Goal: Submit feedback/report problem

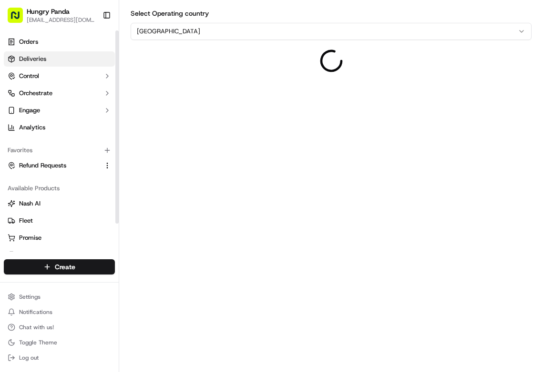
click at [70, 58] on link "Deliveries" at bounding box center [59, 58] width 111 height 15
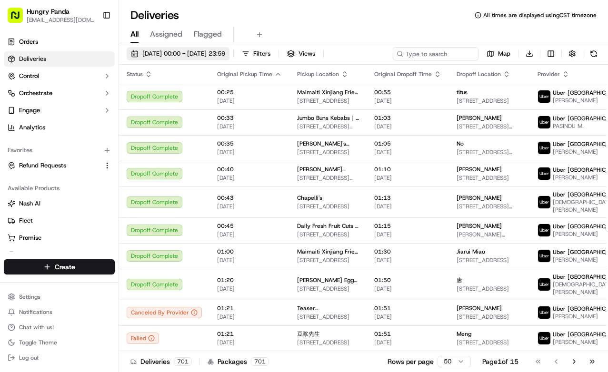
click at [225, 50] on span "18/09/2025 00:00 - 18/09/2025 23:59" at bounding box center [183, 54] width 83 height 9
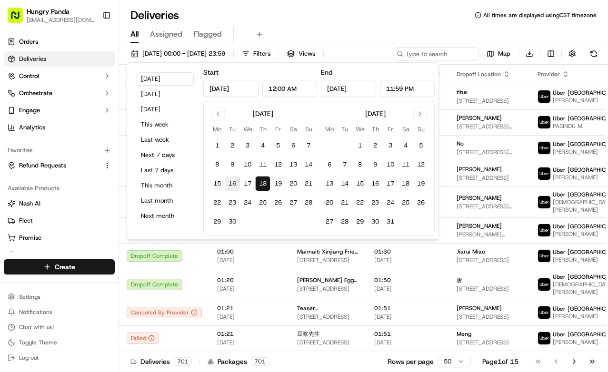
click at [230, 181] on button "16" at bounding box center [232, 183] width 15 height 15
type input "Sep 16, 2025"
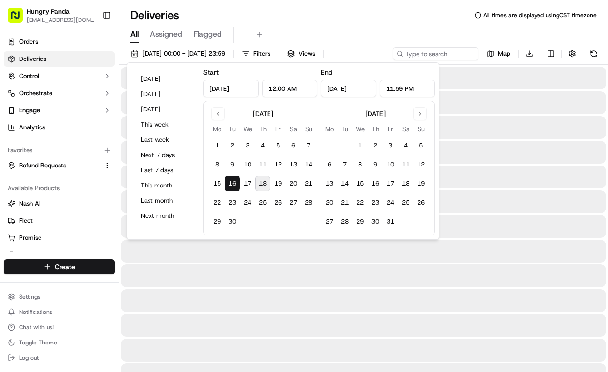
click at [256, 180] on button "18" at bounding box center [262, 183] width 15 height 15
type input "Sep 18, 2025"
click at [350, 15] on div "Deliveries All times are displayed using CST timezone" at bounding box center [363, 15] width 489 height 15
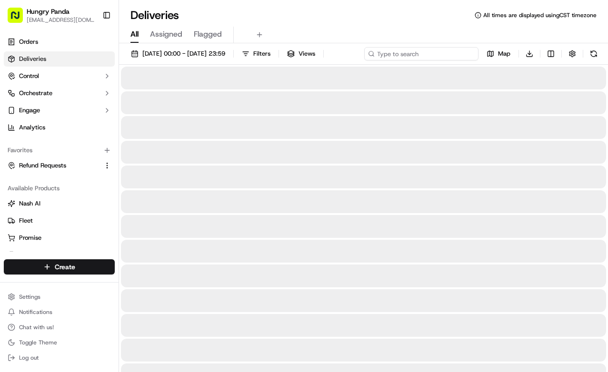
click at [445, 51] on input at bounding box center [421, 53] width 114 height 13
paste input "8065002448253778131390"
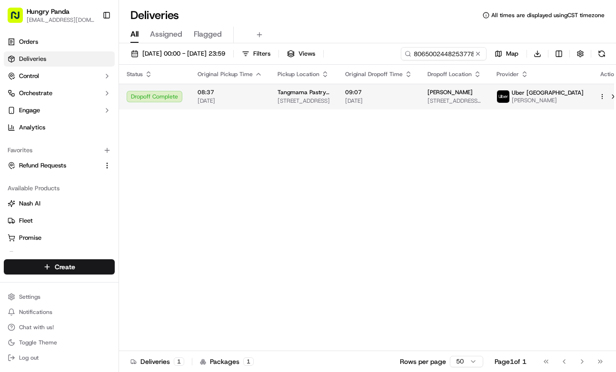
click at [433, 96] on td "Olivia 34 Alfred Lane, Melbourne, VIC 3004, AU" at bounding box center [454, 97] width 69 height 26
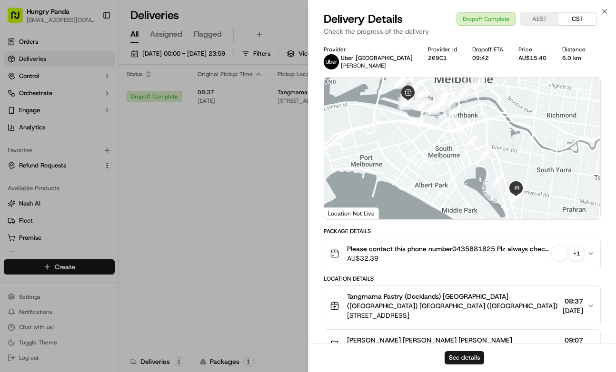
click at [472, 350] on div "See details" at bounding box center [463, 357] width 308 height 29
click at [471, 352] on button "See details" at bounding box center [465, 358] width 40 height 13
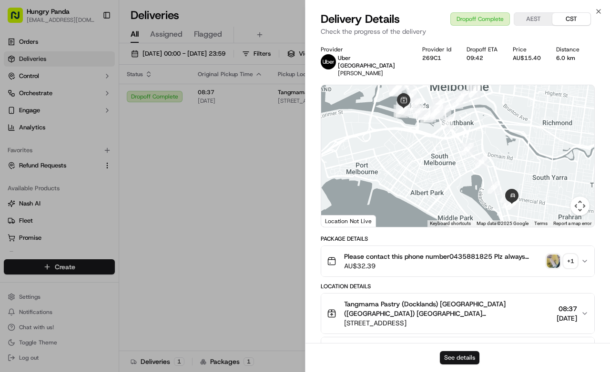
click at [459, 361] on button "See details" at bounding box center [460, 358] width 40 height 13
drag, startPoint x: 238, startPoint y: 141, endPoint x: 247, endPoint y: 135, distance: 10.7
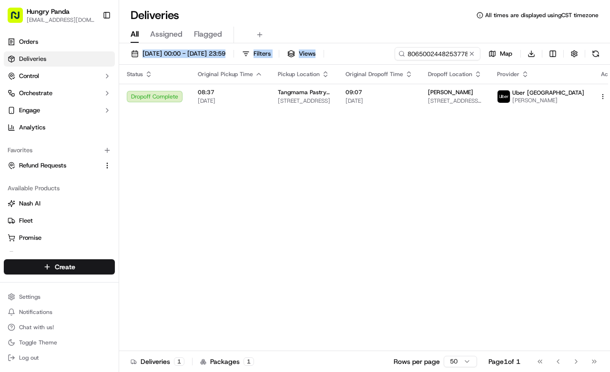
drag, startPoint x: 448, startPoint y: 39, endPoint x: 443, endPoint y: 51, distance: 12.7
click at [445, 47] on div "Deliveries All times are displayed using CST timezone All Assigned Flagged 16/0…" at bounding box center [364, 186] width 491 height 372
click at [443, 51] on input "8065002448253778131390" at bounding box center [423, 53] width 114 height 13
click at [443, 51] on div "16/09/2025 00:00 - 18/09/2025 23:59 Filters Views 8065002448253778131390 Map Do…" at bounding box center [364, 56] width 491 height 18
click at [443, 54] on input "8065002448253778131390" at bounding box center [423, 53] width 114 height 13
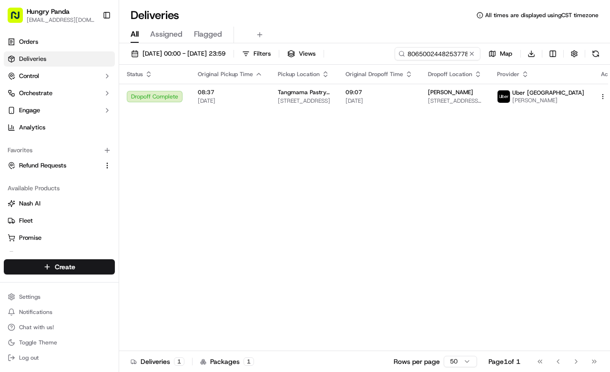
click at [443, 54] on div "16/09/2025 00:00 - 18/09/2025 23:59 Filters Views 8065002448253778131390 Map Do…" at bounding box center [364, 56] width 491 height 18
click at [443, 54] on input "8065002448253778131390" at bounding box center [423, 53] width 114 height 13
click at [443, 54] on div "16/09/2025 00:00 - 18/09/2025 23:59 Filters Views 8065002448253778131390 Map Do…" at bounding box center [364, 56] width 491 height 18
click at [443, 54] on input "8065002448253778131390" at bounding box center [423, 53] width 114 height 13
click at [443, 54] on div "16/09/2025 00:00 - 18/09/2025 23:59 Filters Views 8065002448253778131390 Map Do…" at bounding box center [364, 56] width 491 height 18
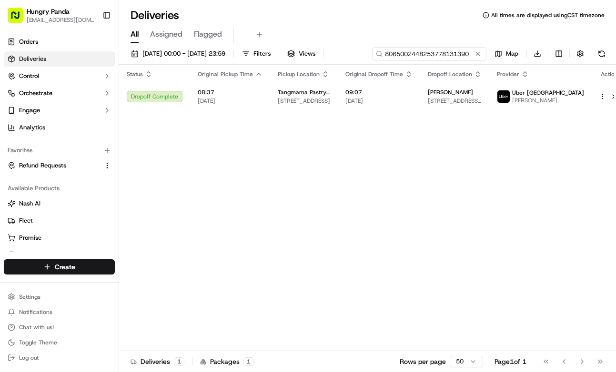
click at [456, 53] on input "8065002448253778131390" at bounding box center [429, 53] width 114 height 13
paste input "337207647895373306116"
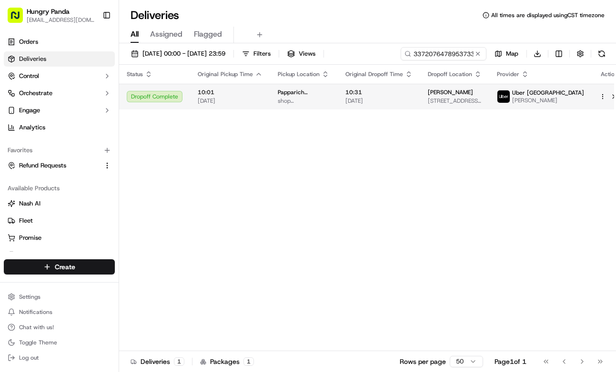
click at [362, 102] on span "17/09/2025" at bounding box center [378, 101] width 67 height 8
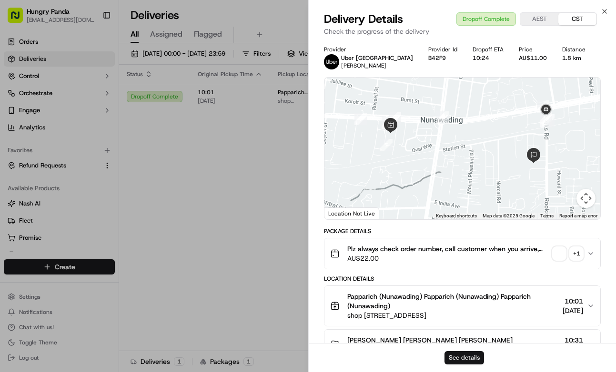
click at [469, 353] on button "See details" at bounding box center [464, 358] width 40 height 13
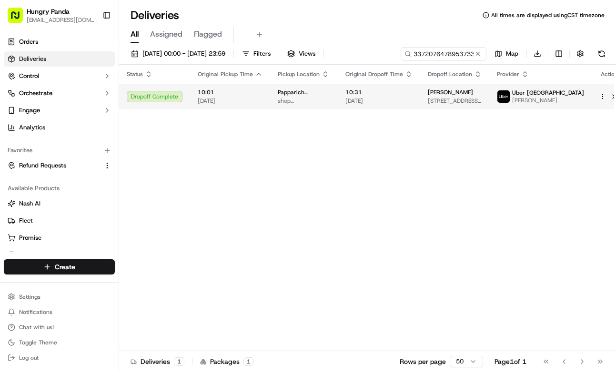
drag, startPoint x: 288, startPoint y: 175, endPoint x: 376, endPoint y: 104, distance: 113.5
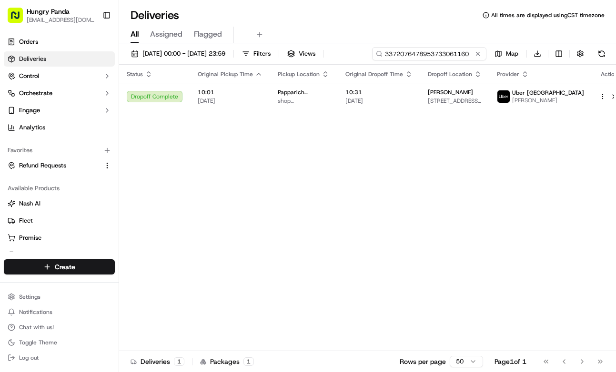
click at [436, 56] on input "3372076478953733061160" at bounding box center [429, 53] width 114 height 13
paste input "068901846855874825501"
click at [410, 95] on span "12:32" at bounding box center [378, 93] width 67 height 8
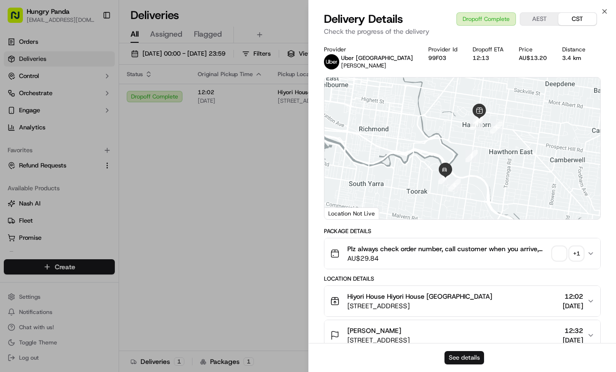
click at [462, 355] on button "See details" at bounding box center [464, 358] width 40 height 13
drag, startPoint x: 286, startPoint y: 173, endPoint x: 298, endPoint y: 164, distance: 15.3
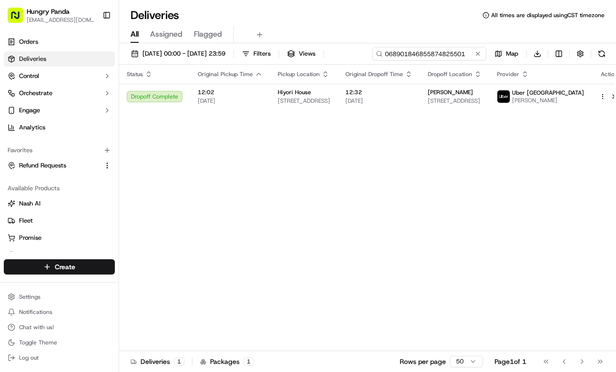
click at [459, 55] on input "068901846855874825501" at bounding box center [429, 53] width 114 height 13
paste input "108704588825075280377"
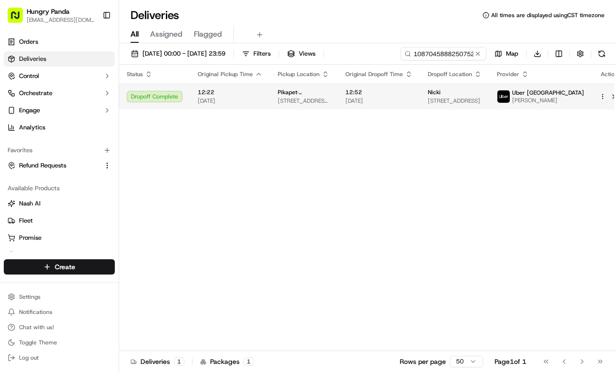
click at [395, 100] on span "17/09/2025" at bounding box center [378, 101] width 67 height 8
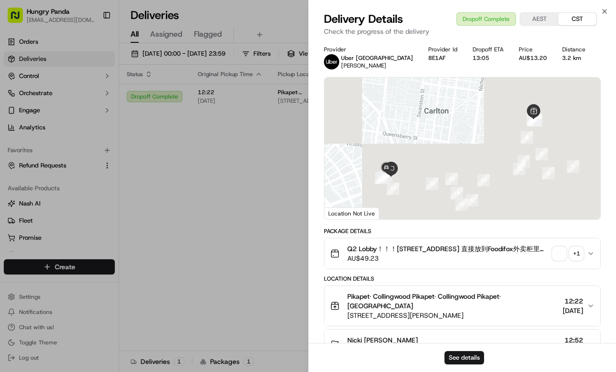
click at [476, 351] on div "See details" at bounding box center [463, 357] width 308 height 29
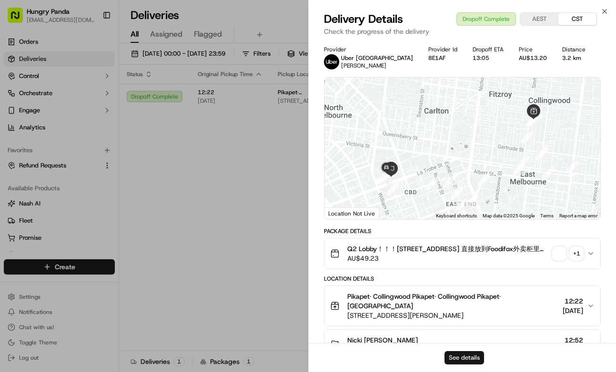
click at [474, 355] on button "See details" at bounding box center [464, 358] width 40 height 13
click at [237, 200] on div "Status Original Pickup Time Pickup Location Original Dropoff Time Dropoff Locat…" at bounding box center [373, 208] width 508 height 287
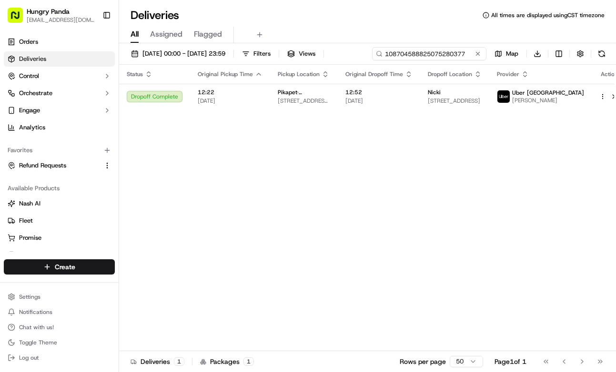
click at [449, 50] on input "108704588825075280377" at bounding box center [429, 53] width 114 height 13
paste input "3585061238055796552151"
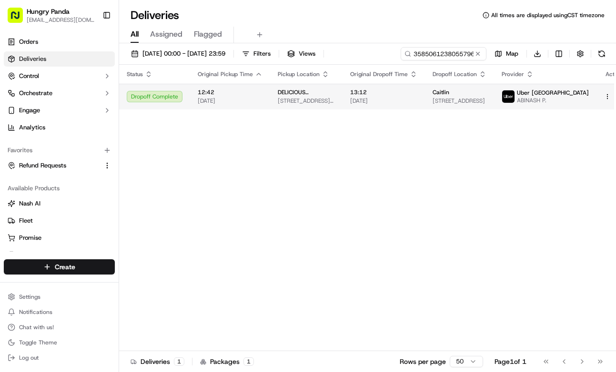
click at [415, 91] on span "13:12" at bounding box center [383, 93] width 67 height 8
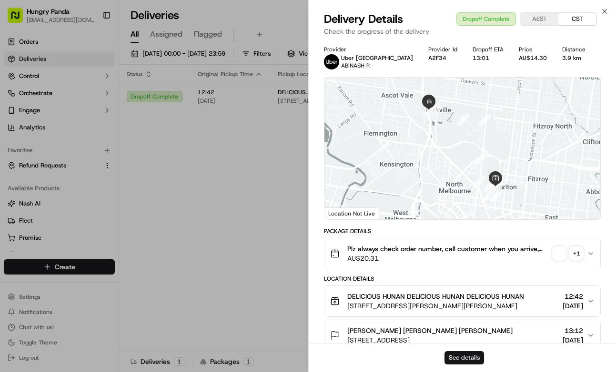
click at [462, 350] on div "See details" at bounding box center [463, 357] width 308 height 29
click at [459, 359] on button "See details" at bounding box center [464, 358] width 40 height 13
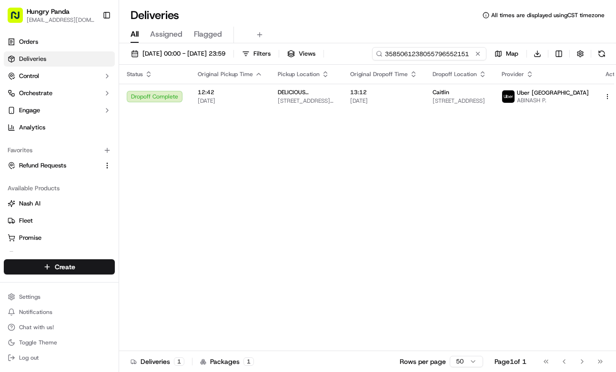
click at [438, 58] on input "3585061238055796552151" at bounding box center [429, 53] width 114 height 13
paste input "678806287895378594267"
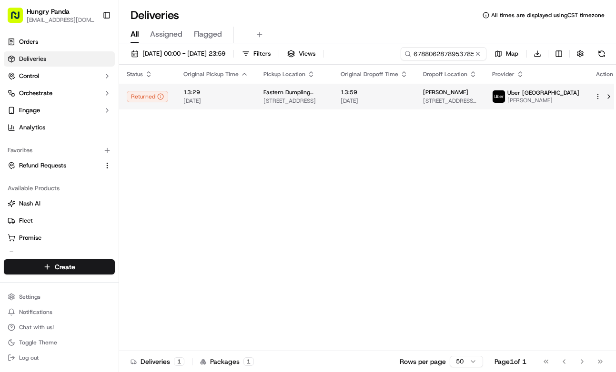
click at [404, 96] on span "13:59" at bounding box center [374, 93] width 67 height 8
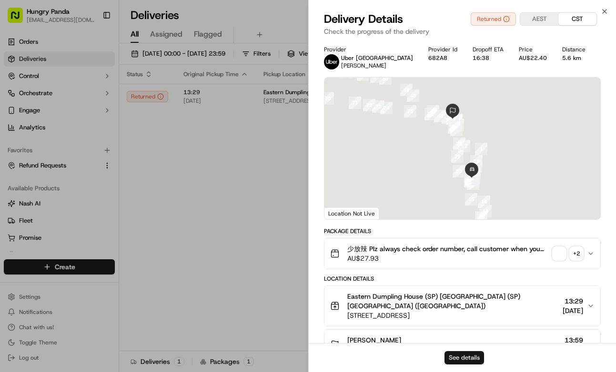
click at [474, 359] on button "See details" at bounding box center [464, 358] width 40 height 13
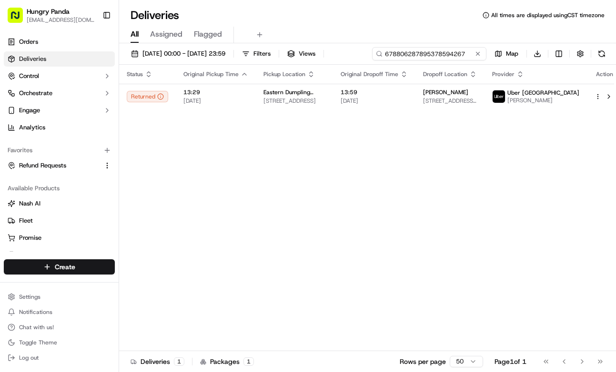
click at [451, 56] on input "678806287895378594267" at bounding box center [429, 53] width 114 height 13
paste input "9823142728452751551846"
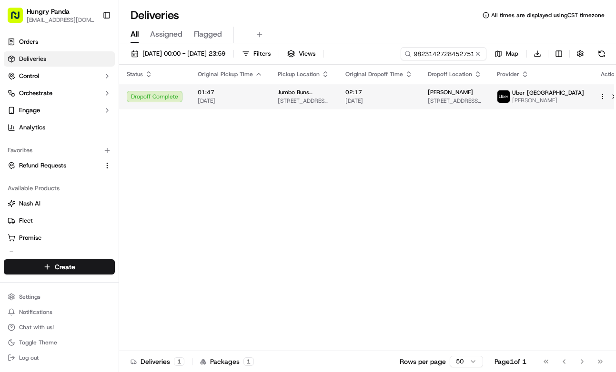
click at [389, 89] on span "02:17" at bounding box center [378, 93] width 67 height 8
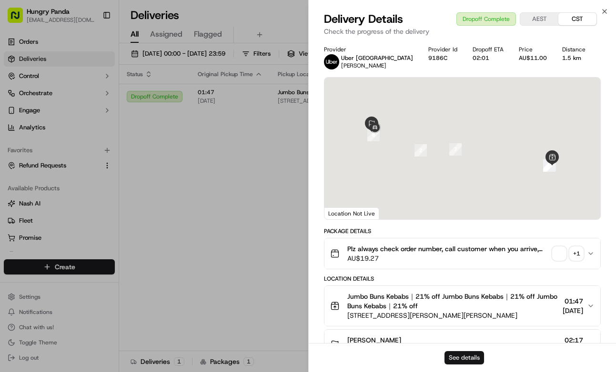
click at [467, 358] on button "See details" at bounding box center [464, 358] width 40 height 13
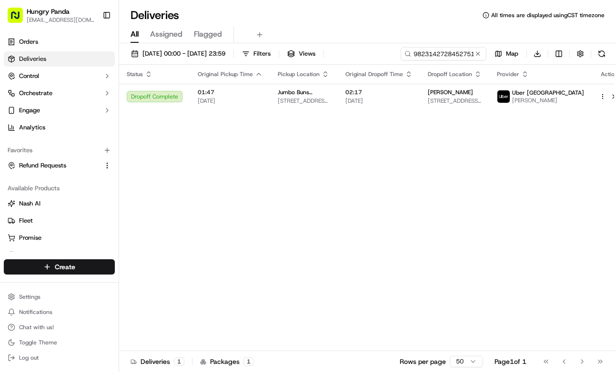
drag, startPoint x: 268, startPoint y: 129, endPoint x: 385, endPoint y: 68, distance: 131.4
click at [423, 52] on input "9823142728452751551846" at bounding box center [429, 53] width 114 height 13
paste input "215710184845872446428"
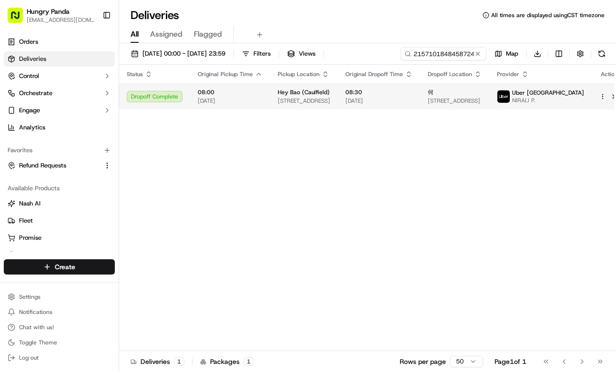
click at [412, 102] on span "18/09/2025" at bounding box center [378, 101] width 67 height 8
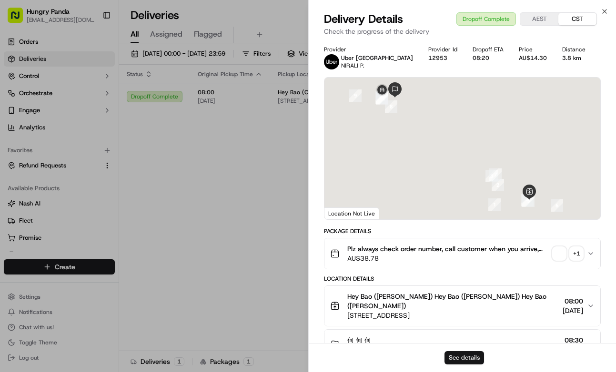
click at [471, 352] on button "See details" at bounding box center [464, 358] width 40 height 13
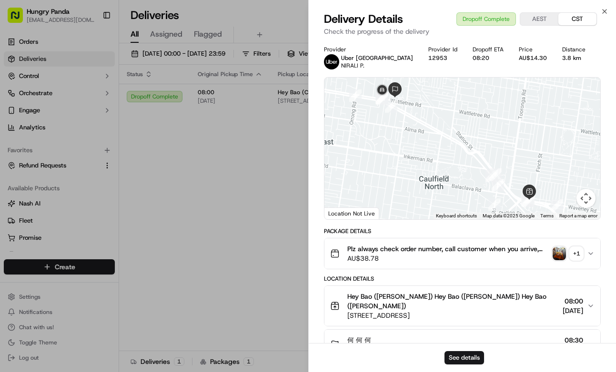
drag, startPoint x: 256, startPoint y: 150, endPoint x: 422, endPoint y: 63, distance: 187.7
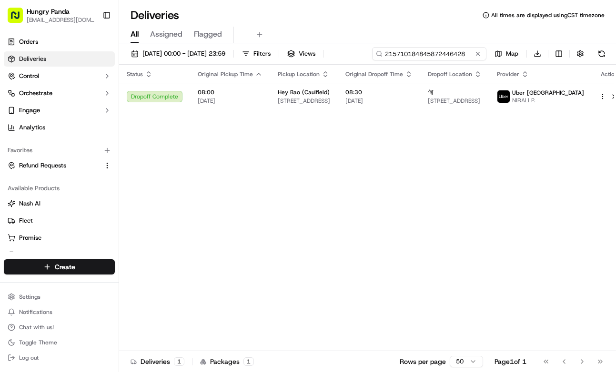
click at [443, 50] on input "215710184845872446428" at bounding box center [429, 53] width 114 height 13
paste input "146818287825379267262"
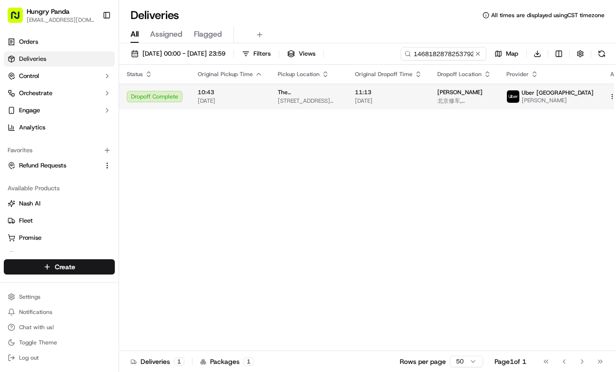
click at [402, 97] on span "18/09/2025" at bounding box center [388, 101] width 67 height 8
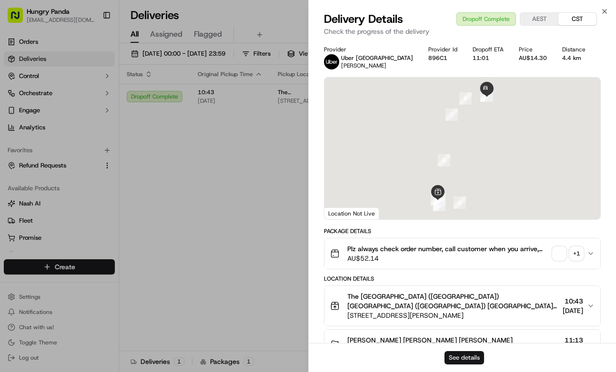
drag, startPoint x: 469, startPoint y: 359, endPoint x: 470, endPoint y: 353, distance: 5.3
click at [470, 355] on button "See details" at bounding box center [464, 358] width 40 height 13
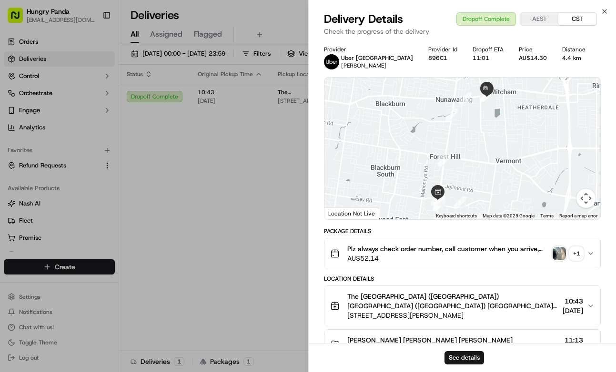
drag, startPoint x: 255, startPoint y: 181, endPoint x: 337, endPoint y: 141, distance: 90.8
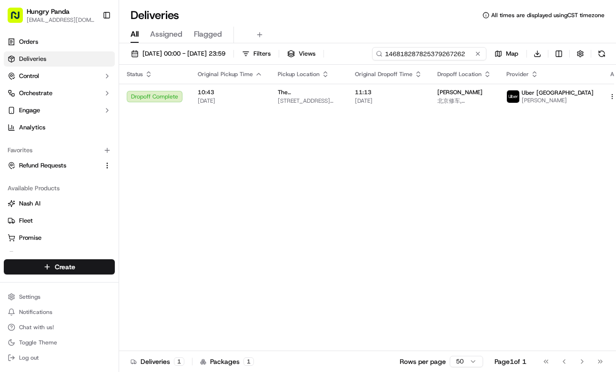
click at [433, 55] on input "146818287825379267262" at bounding box center [429, 53] width 114 height 13
paste input "441991536795777718601"
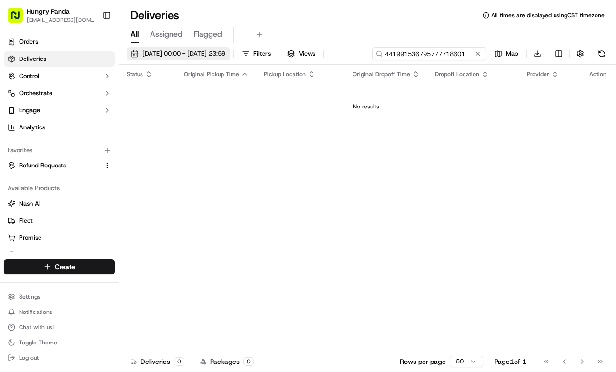
type input "441991536795777718601"
click at [225, 52] on span "16/09/2025 00:00 - 18/09/2025 23:59" at bounding box center [183, 54] width 83 height 9
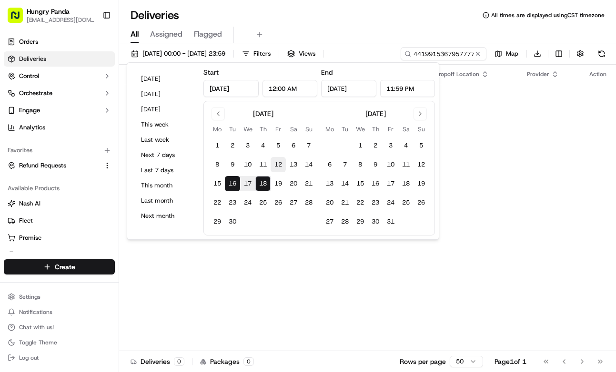
click at [280, 165] on button "12" at bounding box center [278, 164] width 15 height 15
type input "Sep 12, 2025"
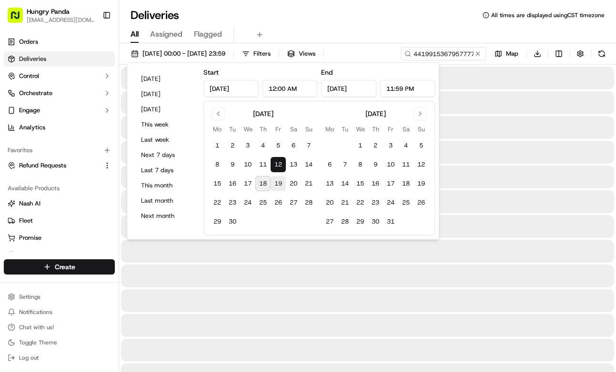
click at [281, 181] on button "19" at bounding box center [278, 183] width 15 height 15
type input "Sep 19, 2025"
click at [374, 29] on div "All Assigned Flagged" at bounding box center [367, 35] width 497 height 17
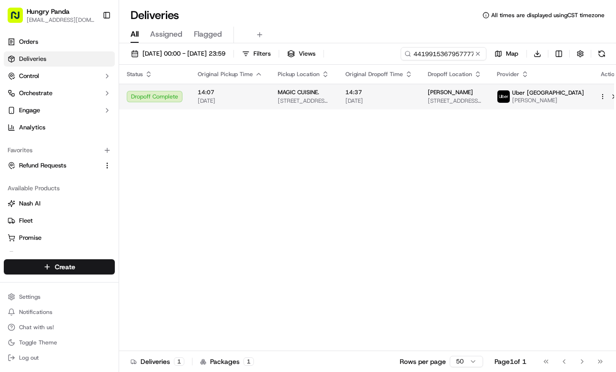
click at [393, 95] on span "14:37" at bounding box center [378, 93] width 67 height 8
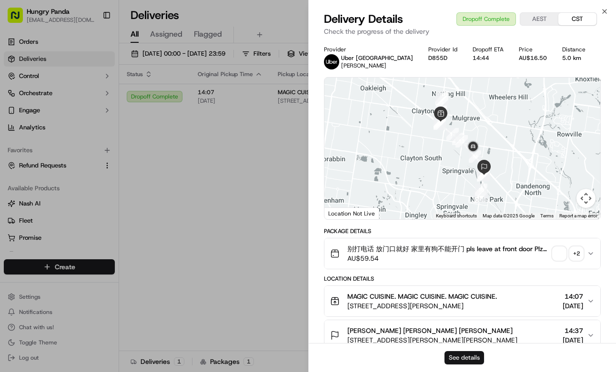
click at [469, 359] on button "See details" at bounding box center [464, 358] width 40 height 13
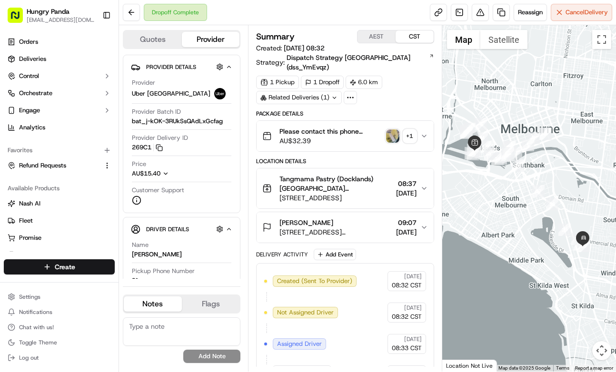
drag, startPoint x: 424, startPoint y: 125, endPoint x: 490, endPoint y: 99, distance: 70.8
click at [424, 132] on icon "button" at bounding box center [425, 136] width 8 height 8
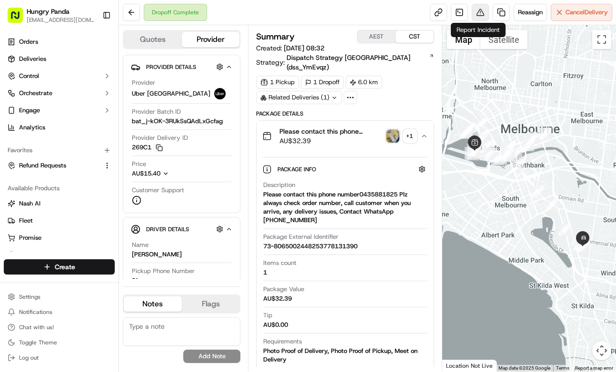
click at [472, 9] on button at bounding box center [480, 12] width 17 height 17
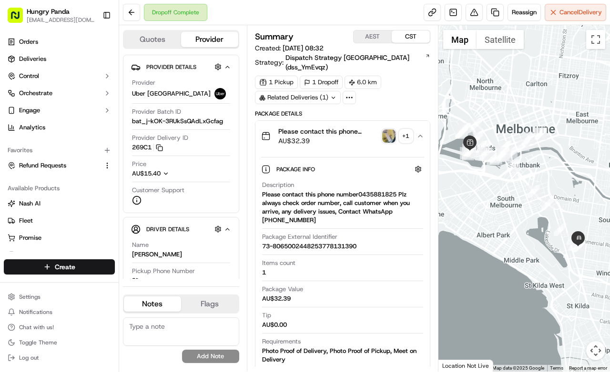
click at [393, 130] on img "button" at bounding box center [388, 136] width 13 height 13
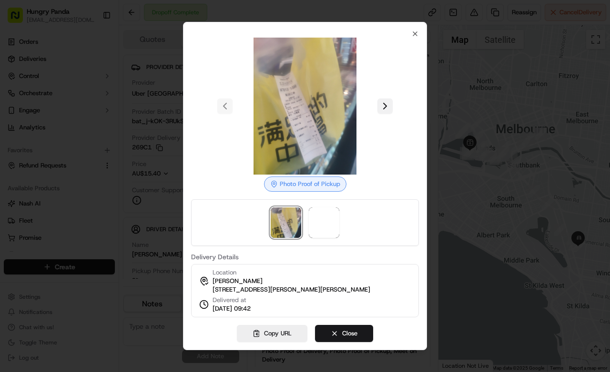
click at [384, 99] on button at bounding box center [384, 106] width 15 height 15
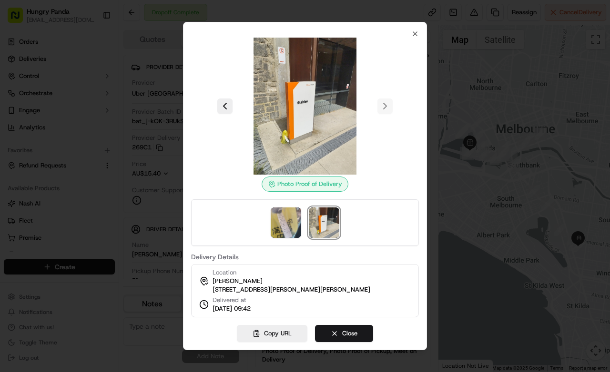
click at [455, 96] on div at bounding box center [305, 186] width 610 height 372
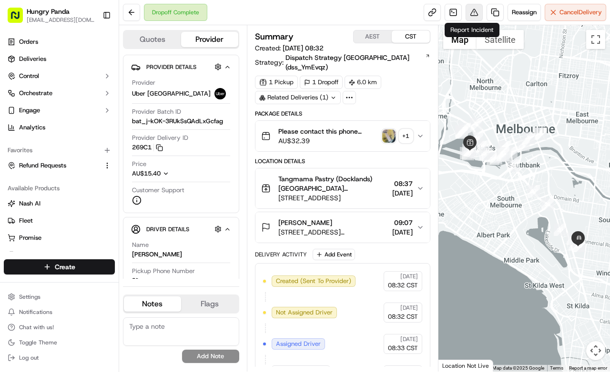
click at [477, 15] on button at bounding box center [473, 12] width 17 height 17
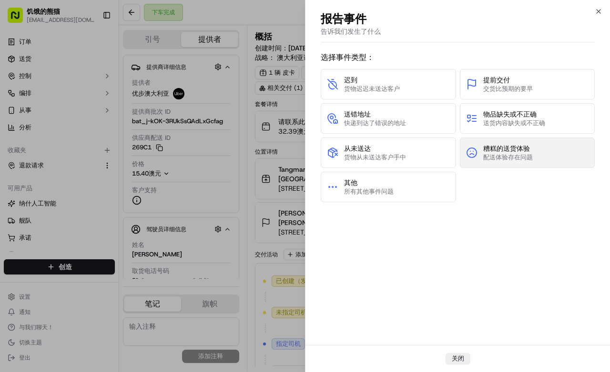
click at [540, 149] on button "糟糕的送货体验 配送体验存在问题" at bounding box center [527, 153] width 135 height 30
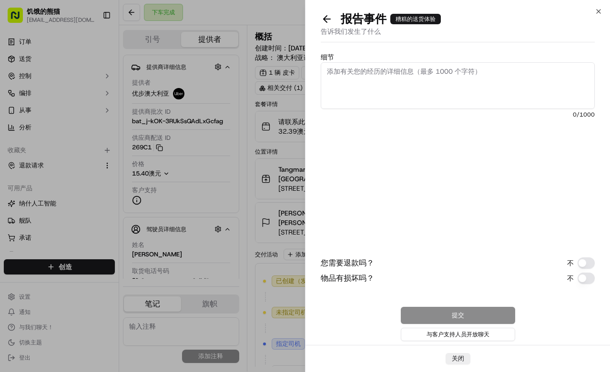
click at [444, 87] on textarea "细节" at bounding box center [458, 85] width 274 height 47
click at [583, 260] on button "您需要退款吗？" at bounding box center [585, 263] width 17 height 11
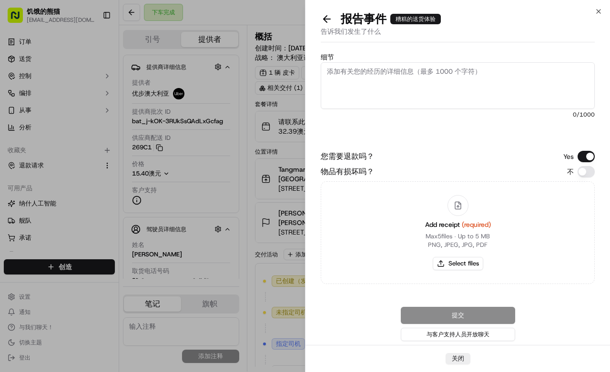
click at [466, 76] on textarea "细节" at bounding box center [458, 85] width 274 height 47
paste textarea "The customer complained about the driver's attitude. The customer noted the pho…"
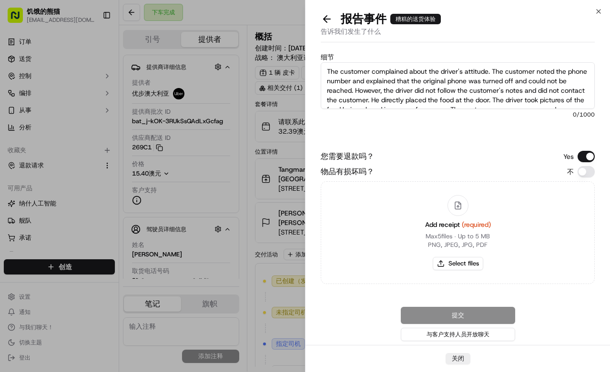
scroll to position [43, 0]
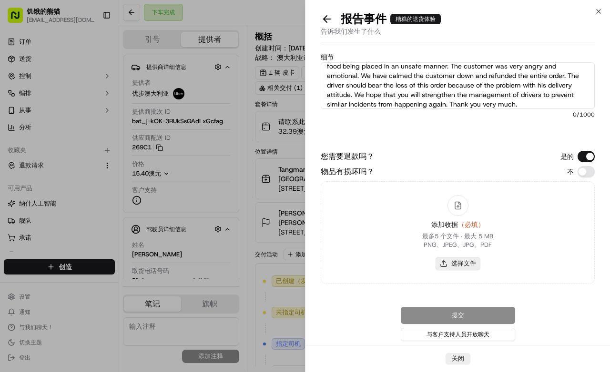
type textarea "The customer complained about the driver's attitude. The customer noted the pho…"
click at [455, 258] on button "选择文件" at bounding box center [457, 263] width 45 height 13
type input "C:\fakepath\1.jpg"
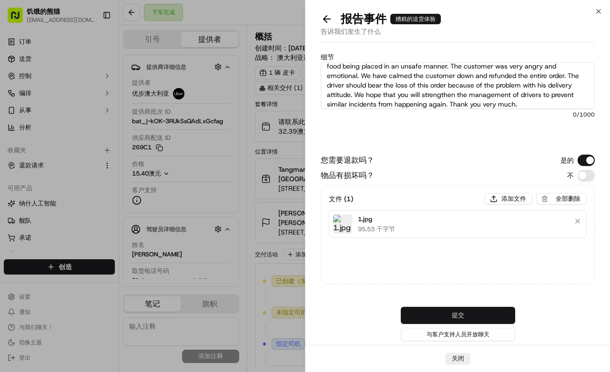
click at [492, 311] on button "提交" at bounding box center [458, 315] width 114 height 17
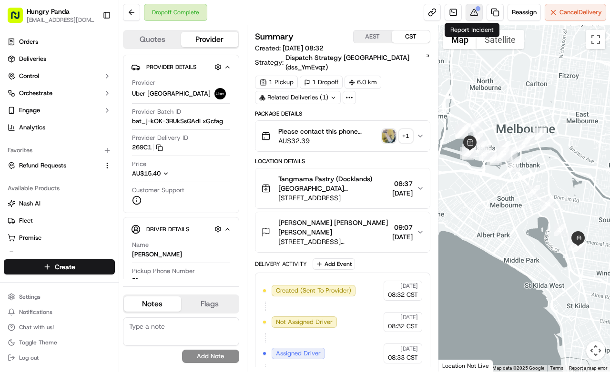
click at [471, 10] on button at bounding box center [473, 12] width 17 height 17
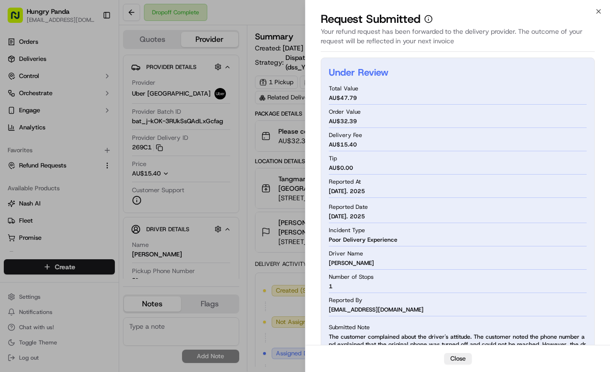
click at [253, 152] on div "Summary AEST CST Created: 17/09/2025 08:32 Strategy: Dispatch Strategy Australi…" at bounding box center [342, 198] width 191 height 347
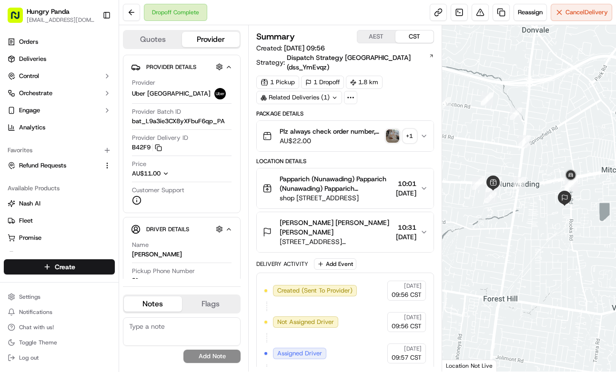
click at [424, 135] on button "Plz always check order number, call customer when you arrive, any delivery issu…" at bounding box center [345, 136] width 177 height 30
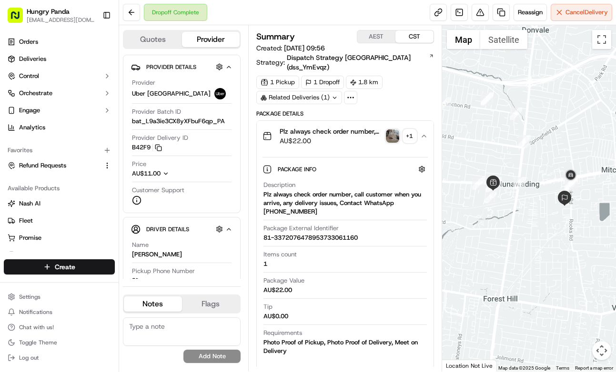
click at [386, 131] on img "button" at bounding box center [392, 136] width 13 height 13
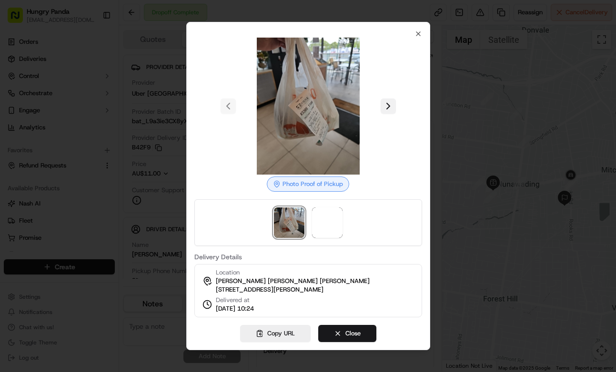
click at [392, 109] on button at bounding box center [388, 106] width 15 height 15
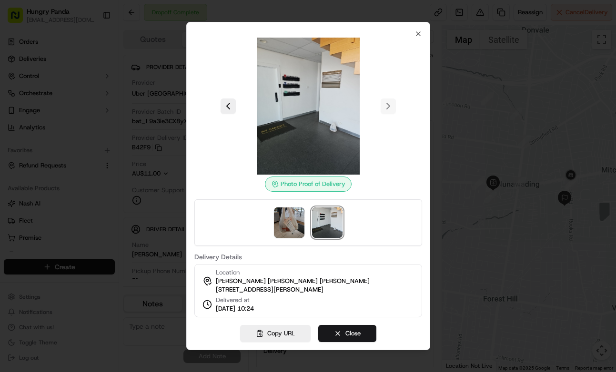
click at [466, 118] on div at bounding box center [308, 186] width 616 height 372
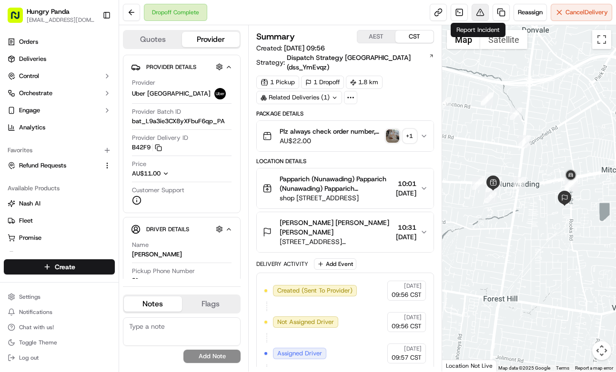
click at [480, 18] on button at bounding box center [480, 12] width 17 height 17
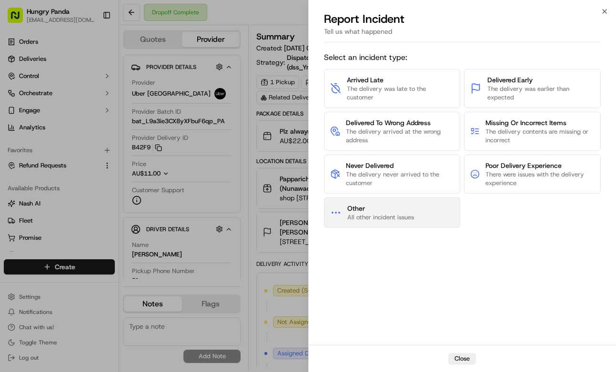
click at [404, 199] on button "Other All other incident issues" at bounding box center [392, 213] width 137 height 30
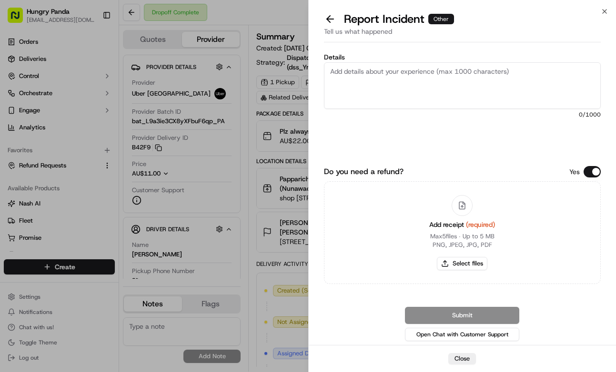
click at [466, 80] on textarea "Details" at bounding box center [462, 85] width 277 height 47
paste textarea "The customer reported that he did not receive the meal. The photos taken by the…"
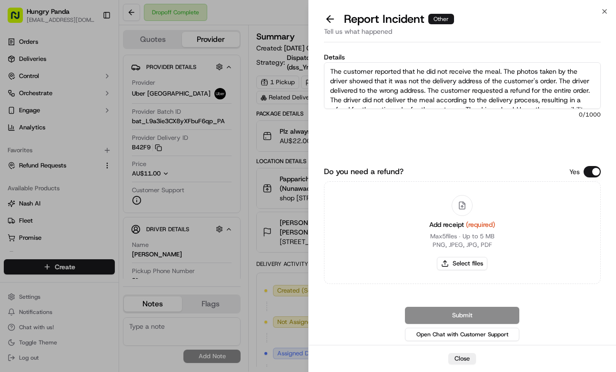
scroll to position [15, 0]
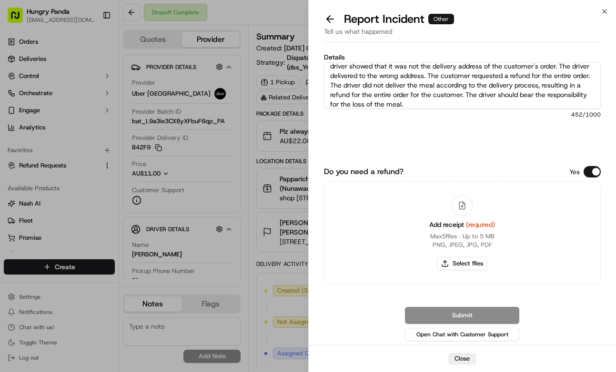
type textarea "The customer reported that he did not receive the meal. The photos taken by the…"
click at [472, 256] on div "Add receipt (required) Max 5 files ∙ Up to 5 MB PNG, JPEG, JPG, PDF Select files" at bounding box center [462, 233] width 81 height 87
click at [467, 262] on button "Select files" at bounding box center [462, 263] width 50 height 13
type input "C:\fakepath\2.jpg"
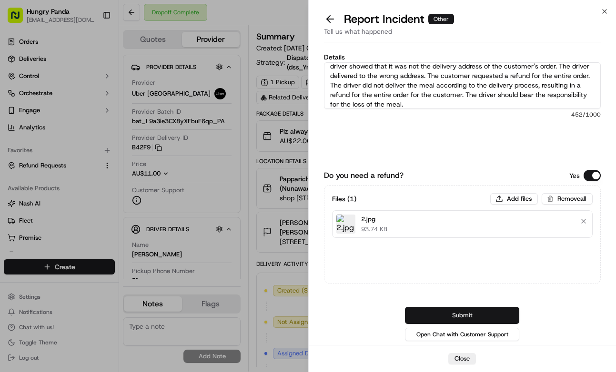
click at [508, 320] on button "Submit" at bounding box center [462, 315] width 114 height 17
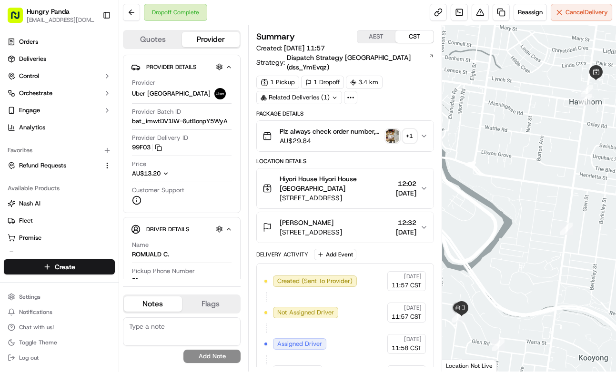
drag, startPoint x: 426, startPoint y: 111, endPoint x: 436, endPoint y: 110, distance: 10.1
click at [426, 121] on button "Plz always check order number, call customer when you arrive, any delivery issu…" at bounding box center [345, 136] width 177 height 30
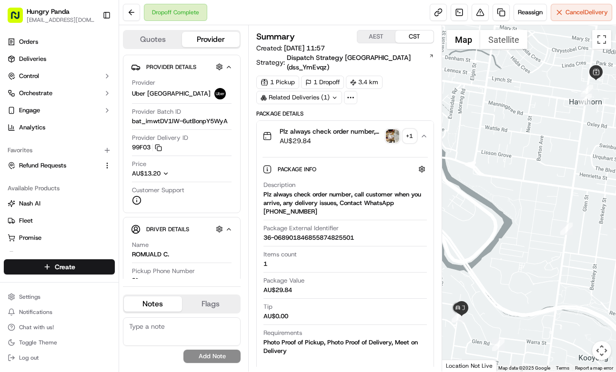
click at [390, 130] on img "button" at bounding box center [392, 136] width 13 height 13
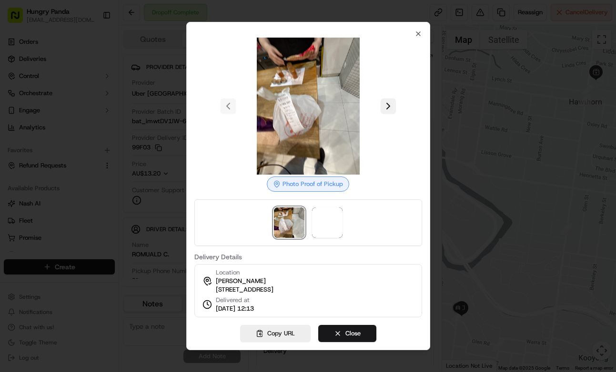
click at [391, 101] on button at bounding box center [388, 106] width 15 height 15
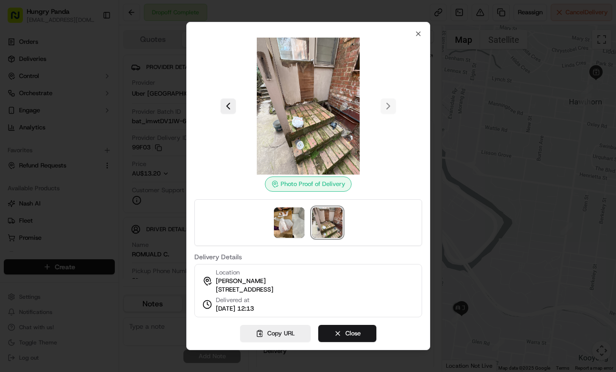
click at [466, 101] on div at bounding box center [308, 186] width 616 height 372
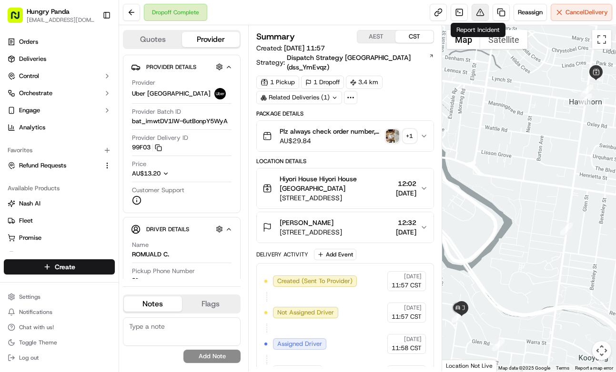
click at [479, 13] on button at bounding box center [480, 12] width 17 height 17
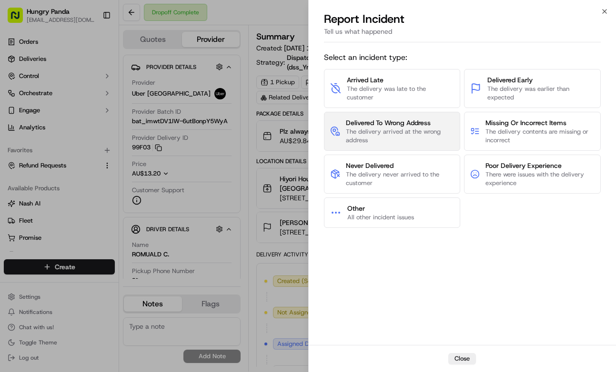
click at [417, 130] on span "The delivery arrived at the wrong address" at bounding box center [400, 136] width 108 height 17
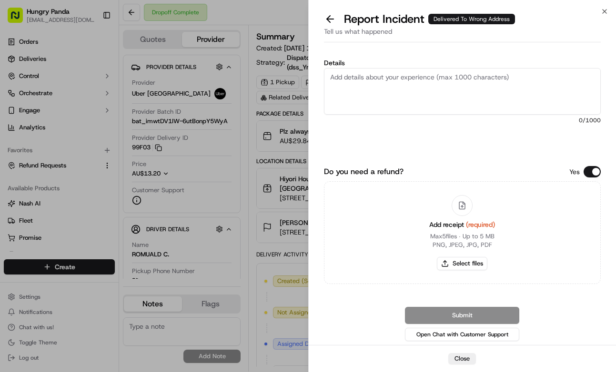
drag, startPoint x: 445, startPoint y: 95, endPoint x: 462, endPoint y: 152, distance: 59.8
click at [445, 94] on textarea "Details" at bounding box center [462, 91] width 277 height 47
paste textarea "The customer reported that he did not receive the meal. The photos taken by the…"
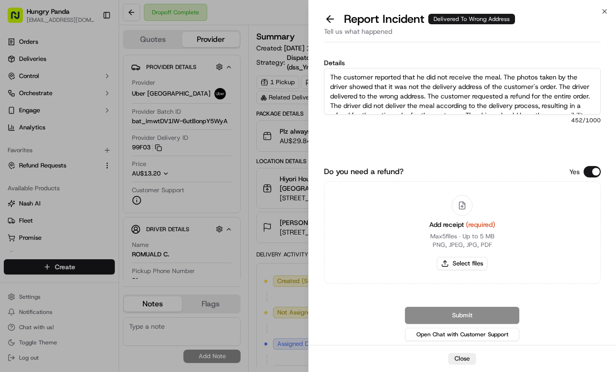
scroll to position [15, 0]
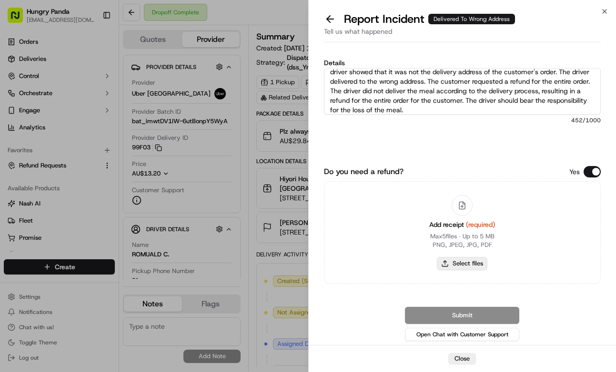
type textarea "The customer reported that he did not receive the meal. The photos taken by the…"
click at [465, 263] on button "Select files" at bounding box center [462, 263] width 50 height 13
type input "C:\fakepath\3.jpg"
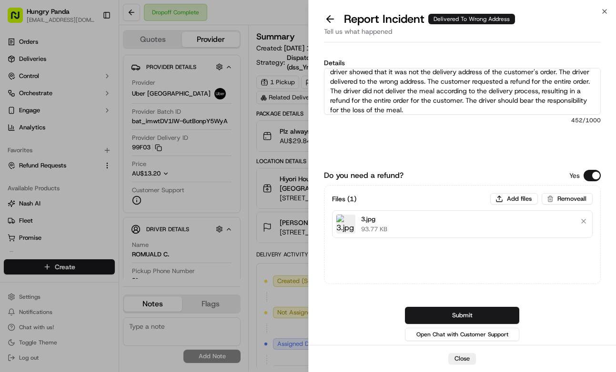
drag, startPoint x: 492, startPoint y: 312, endPoint x: 613, endPoint y: 276, distance: 126.5
click at [492, 311] on button "Submit" at bounding box center [462, 315] width 114 height 17
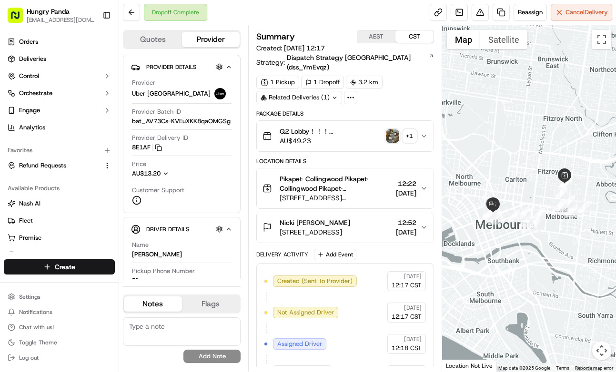
click at [423, 132] on button "Q2 Lobby！！！[STREET_ADDRESS] 直接放到Foodifox外卖柜里就行，谢谢。 Plz always check order numbe…" at bounding box center [345, 136] width 177 height 30
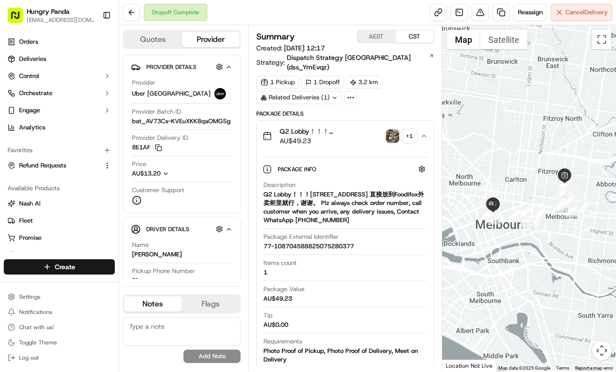
click at [393, 130] on img "button" at bounding box center [392, 136] width 13 height 13
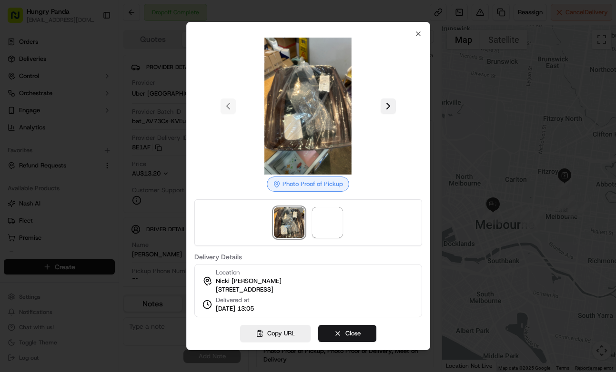
click at [390, 102] on button at bounding box center [388, 106] width 15 height 15
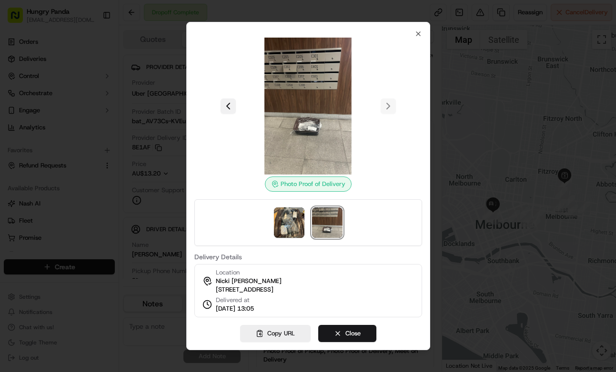
click at [231, 106] on button at bounding box center [228, 106] width 15 height 15
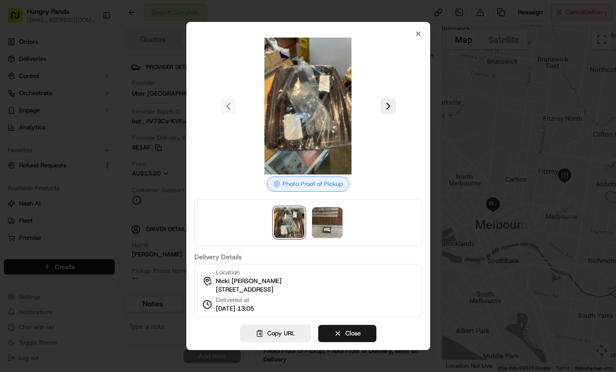
drag, startPoint x: 494, startPoint y: 130, endPoint x: 390, endPoint y: 6, distance: 162.6
click at [495, 130] on div at bounding box center [308, 186] width 616 height 372
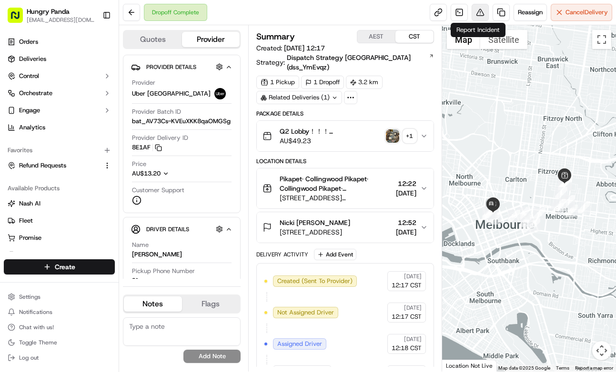
click at [479, 12] on button at bounding box center [480, 12] width 17 height 17
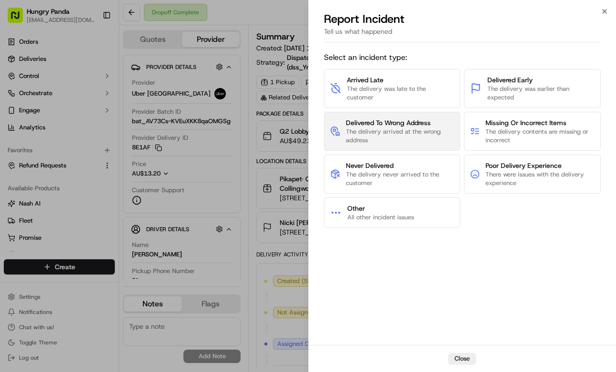
click at [418, 138] on span "The delivery arrived at the wrong address" at bounding box center [400, 136] width 108 height 17
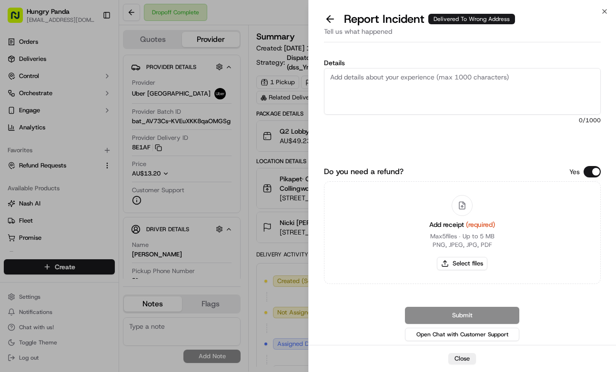
click at [446, 92] on textarea "Details" at bounding box center [462, 91] width 277 height 47
paste textarea "The customer reported that he did not receive the meal. The photos taken by the…"
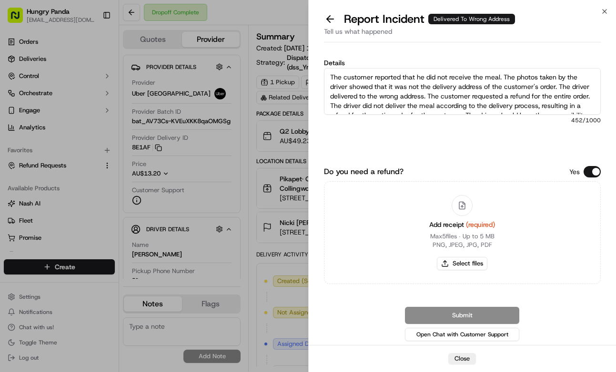
scroll to position [15, 0]
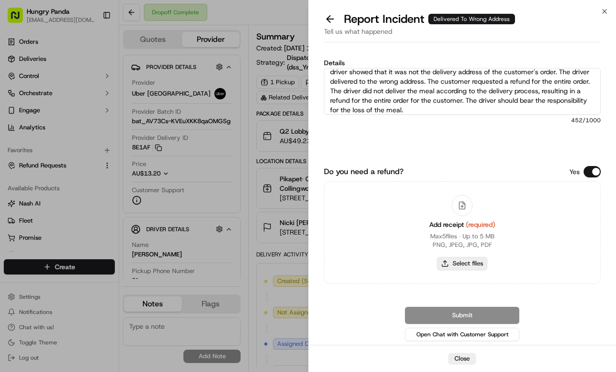
type textarea "The customer reported that he did not receive the meal. The photos taken by the…"
click at [475, 268] on button "Select files" at bounding box center [462, 263] width 50 height 13
type input "C:\fakepath\4.jpg"
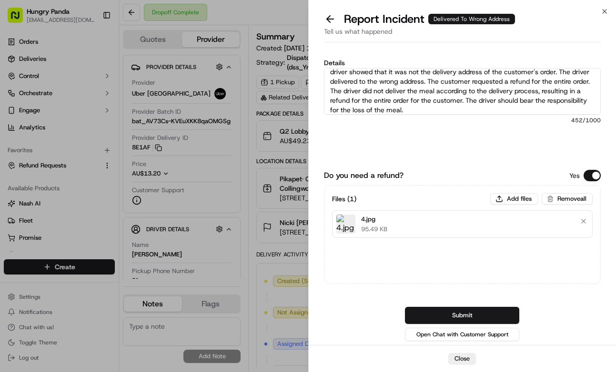
click at [487, 317] on button "Submit" at bounding box center [462, 315] width 114 height 17
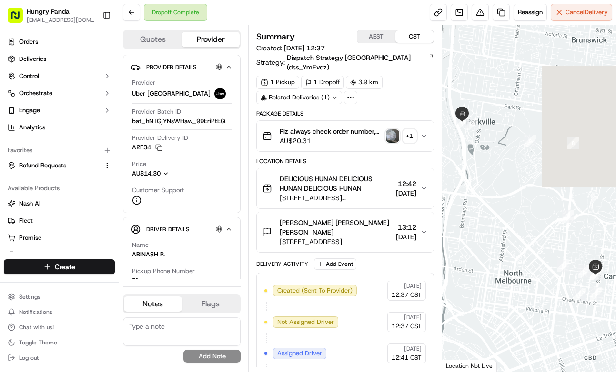
drag, startPoint x: 422, startPoint y: 130, endPoint x: 459, endPoint y: 121, distance: 37.9
click at [423, 132] on icon "button" at bounding box center [424, 136] width 8 height 8
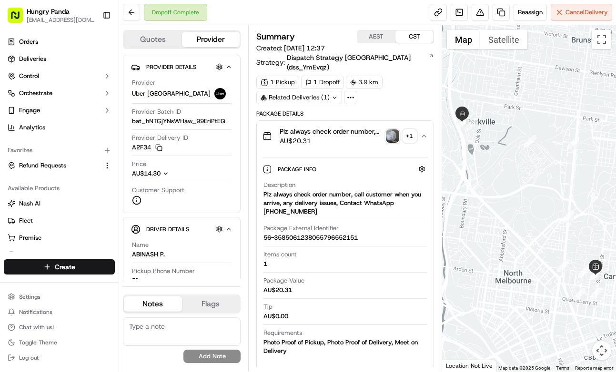
click at [394, 130] on img "button" at bounding box center [392, 136] width 13 height 13
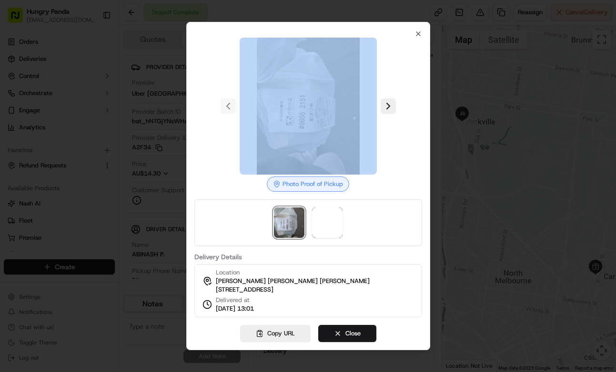
click at [394, 129] on body "Hungry Panda liurui0731@hungrypandagroup.com Toggle Sidebar Orders Deliveries C…" at bounding box center [308, 186] width 616 height 372
click at [386, 108] on button at bounding box center [388, 106] width 15 height 15
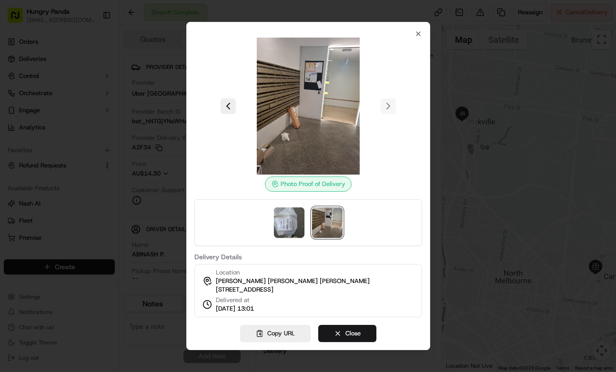
click at [465, 125] on div at bounding box center [308, 186] width 616 height 372
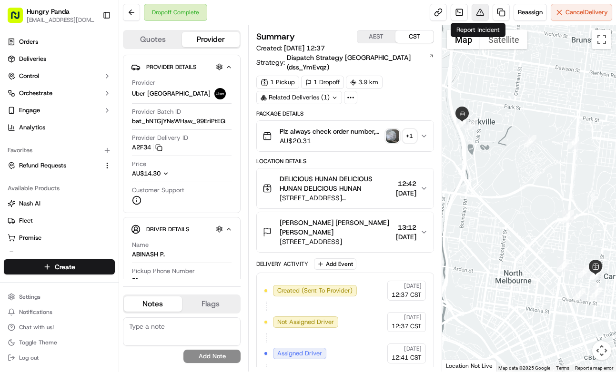
click at [480, 14] on button at bounding box center [480, 12] width 17 height 17
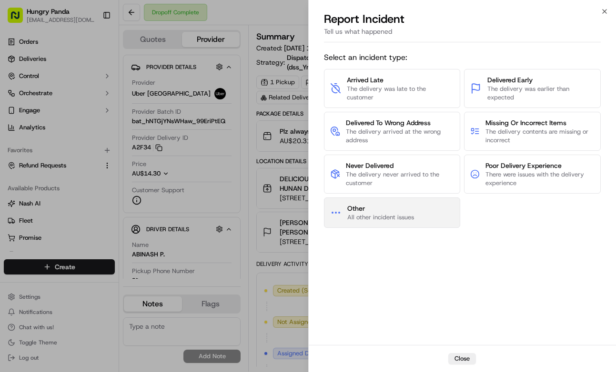
click at [420, 205] on button "Other All other incident issues" at bounding box center [392, 213] width 137 height 30
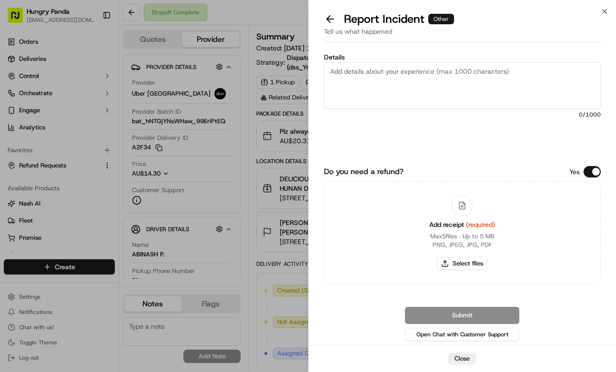
click at [458, 80] on textarea "Details" at bounding box center [462, 85] width 277 height 47
paste textarea "In this order, the customer reported that they had not received their meal. The…"
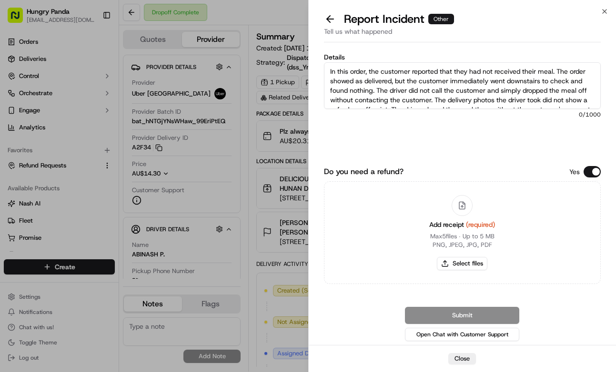
scroll to position [43, 0]
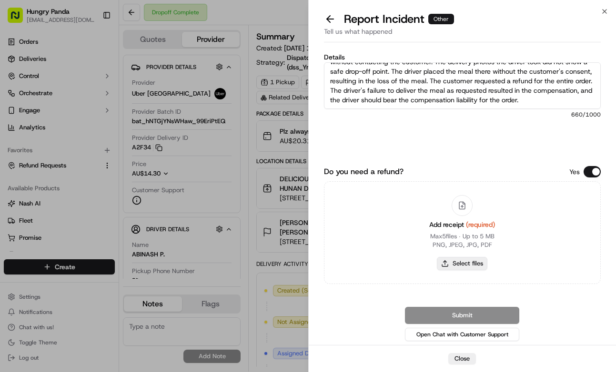
type textarea "In this order, the customer reported that they had not received their meal. The…"
click at [476, 269] on button "Select files" at bounding box center [462, 263] width 50 height 13
type input "C:\fakepath\5.jpg"
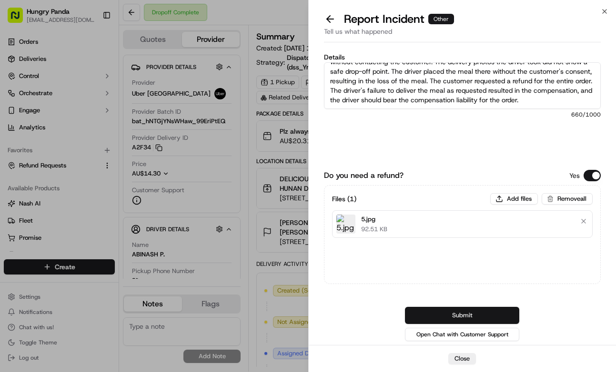
click at [492, 314] on button "Submit" at bounding box center [462, 315] width 114 height 17
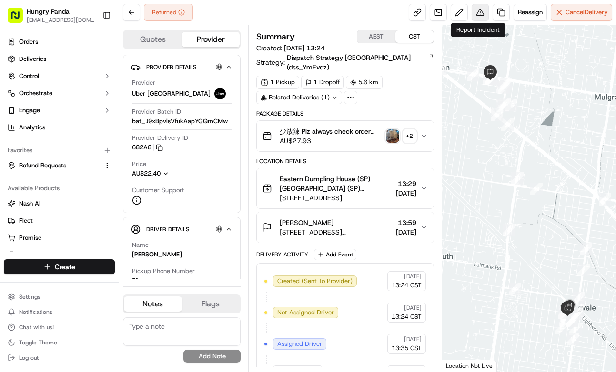
click at [473, 9] on button at bounding box center [480, 12] width 17 height 17
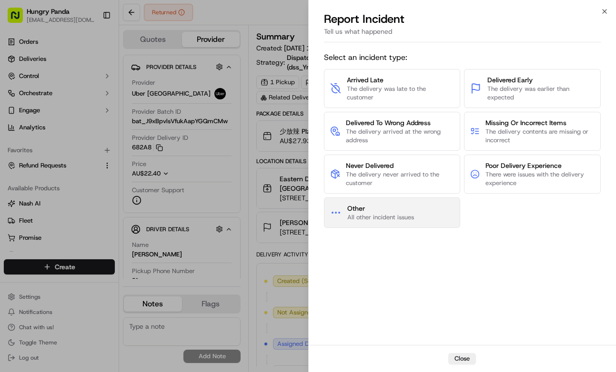
click at [406, 204] on span "Other" at bounding box center [380, 209] width 67 height 10
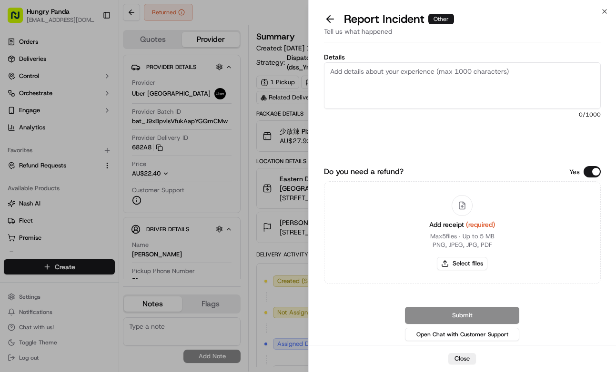
click at [448, 77] on textarea "Details" at bounding box center [462, 85] width 277 height 47
paste textarea "The order delivery was seriously overdue. The order log showed that the driver …"
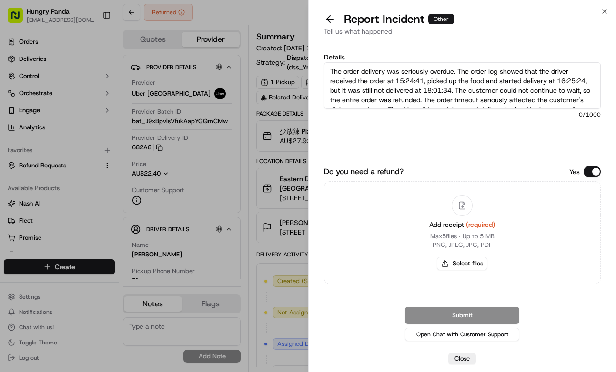
scroll to position [24, 0]
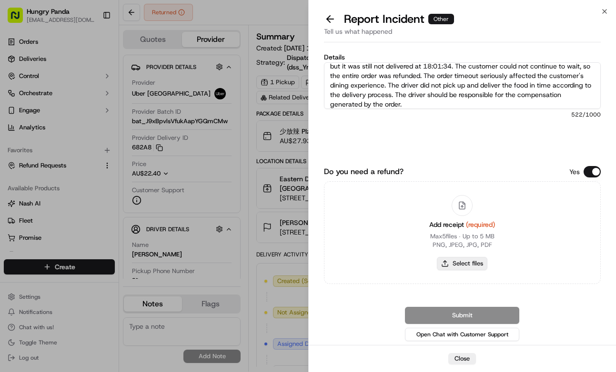
type textarea "The order delivery was seriously overdue. The order log showed that the driver …"
click at [467, 266] on button "Select files" at bounding box center [462, 263] width 50 height 13
type input "C:\fakepath\5.jpg"
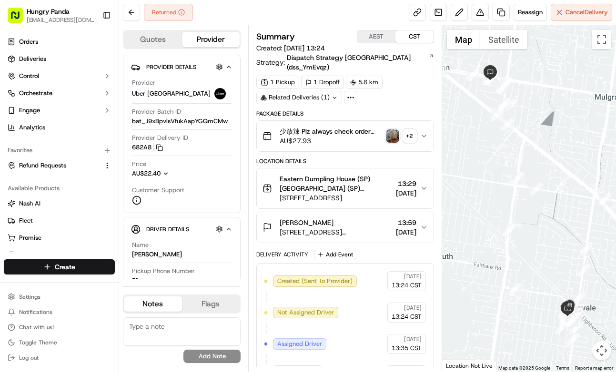
click at [425, 132] on icon "button" at bounding box center [424, 136] width 8 height 8
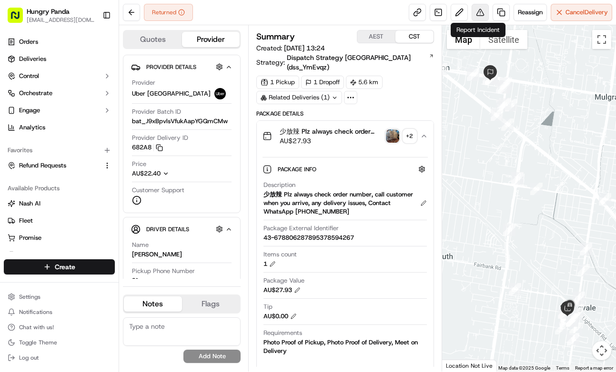
click at [481, 10] on button at bounding box center [480, 12] width 17 height 17
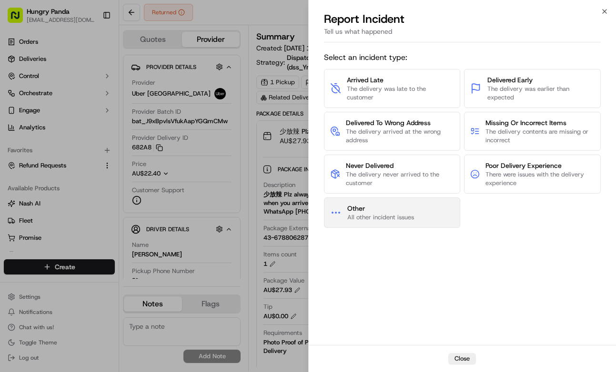
click at [391, 213] on span "Other All other incident issues" at bounding box center [380, 213] width 67 height 18
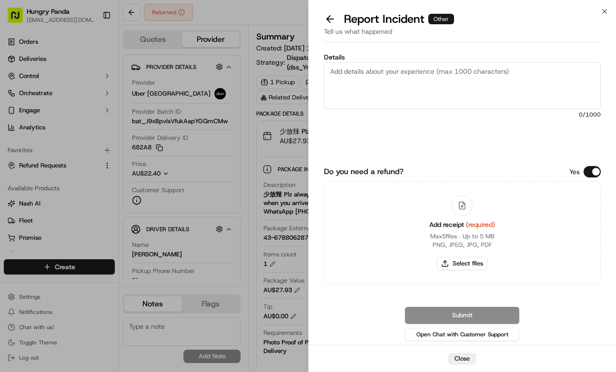
click at [467, 80] on textarea "Details" at bounding box center [462, 85] width 277 height 47
paste textarea "The order delivery was seriously overdue. The order log showed that the driver …"
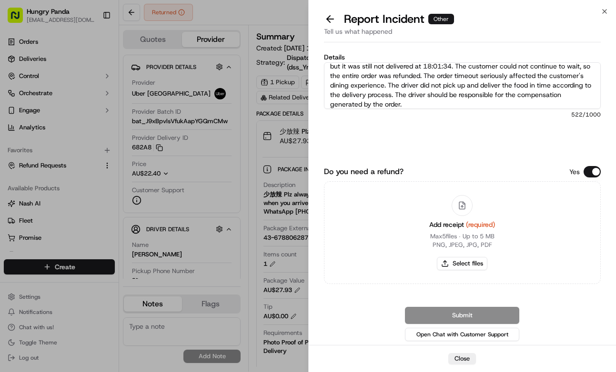
type textarea "The order delivery was seriously overdue. The order log showed that the driver …"
click at [471, 256] on div "Add receipt (required) Max 5 files ∙ Up to 5 MB PNG, JPEG, JPG, PDF Select files" at bounding box center [462, 233] width 81 height 87
click at [462, 256] on div "Add receipt (required) Max 5 files ∙ Up to 5 MB PNG, JPEG, JPG, PDF Select files" at bounding box center [462, 233] width 81 height 87
click at [462, 261] on button "Select files" at bounding box center [462, 263] width 50 height 13
type input "C:\fakepath\6.jpg"
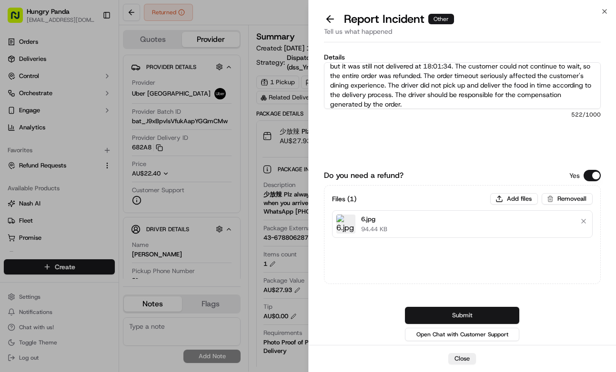
click at [505, 322] on button "Submit" at bounding box center [462, 315] width 114 height 17
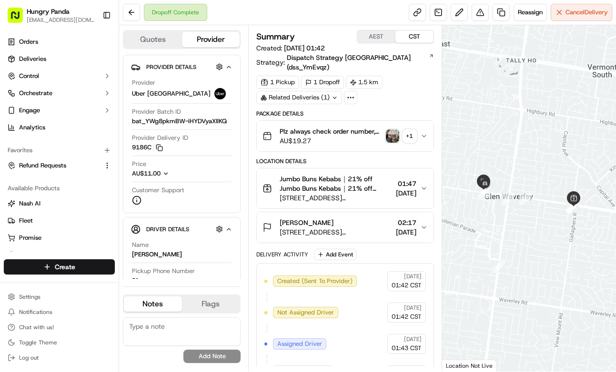
drag, startPoint x: 424, startPoint y: 121, endPoint x: 564, endPoint y: 122, distance: 139.6
click at [425, 121] on button "Plz always check order number, call customer when you arrive, any delivery issu…" at bounding box center [345, 136] width 177 height 30
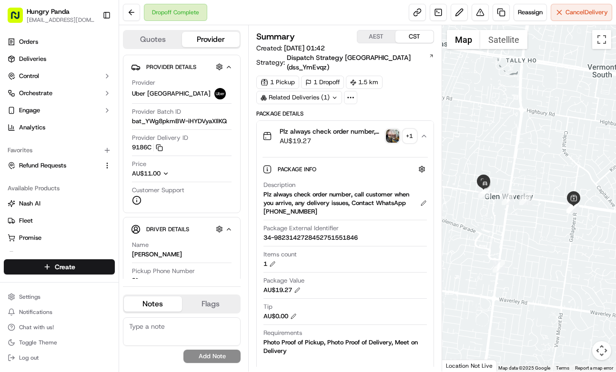
click at [397, 130] on img "button" at bounding box center [392, 136] width 13 height 13
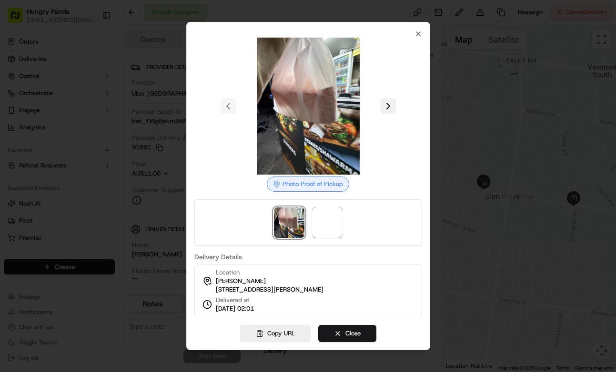
click at [385, 99] on button at bounding box center [388, 106] width 15 height 15
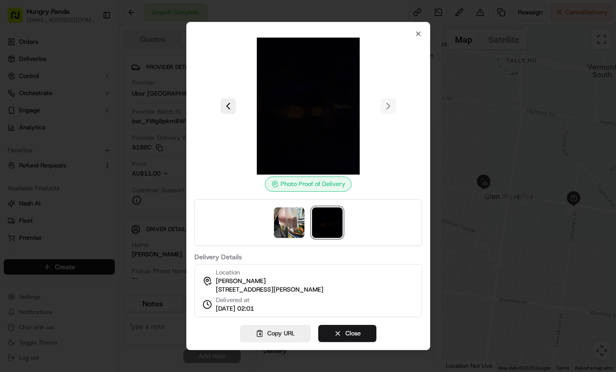
click at [429, 201] on div "Photo Proof of Delivery Delivery Details Location [PERSON_NAME] [STREET_ADDRESS…" at bounding box center [308, 186] width 244 height 329
click at [457, 192] on div at bounding box center [308, 186] width 616 height 372
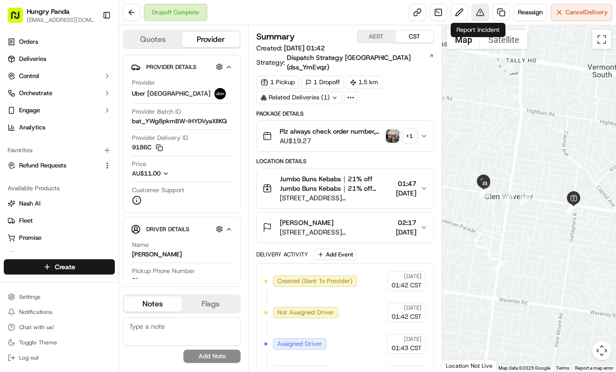
click at [475, 20] on button at bounding box center [480, 12] width 17 height 17
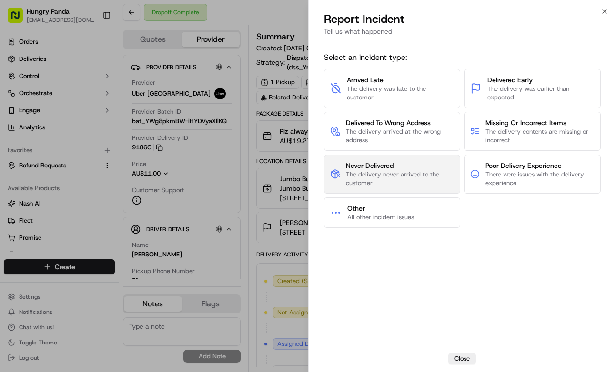
drag, startPoint x: 418, startPoint y: 168, endPoint x: 419, endPoint y: 161, distance: 7.2
click at [419, 161] on span "Never Delivered" at bounding box center [400, 166] width 108 height 10
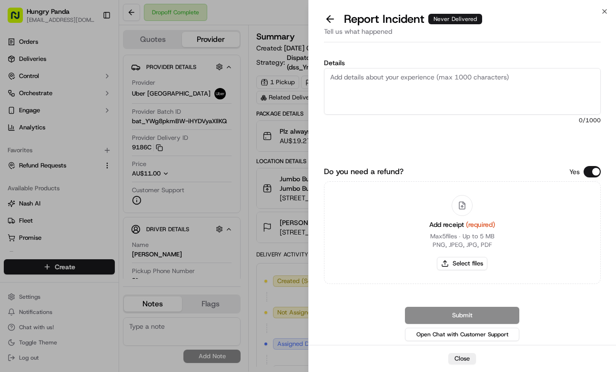
click at [454, 80] on textarea "Details" at bounding box center [462, 91] width 277 height 47
paste textarea "The customer reported that they did not receive the meal. After checking the sy…"
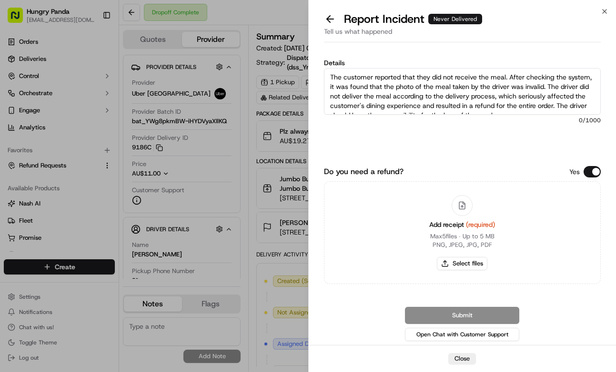
scroll to position [5, 0]
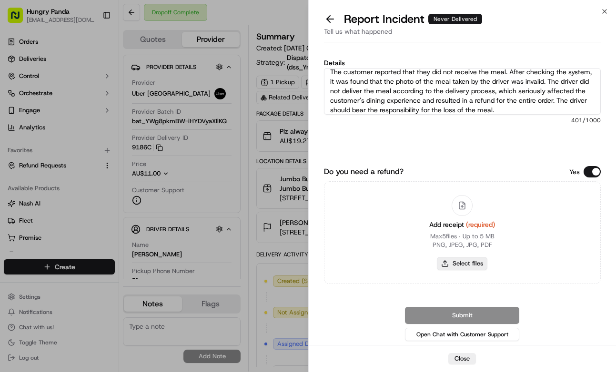
type textarea "The customer reported that they did not receive the meal. After checking the sy…"
click at [474, 260] on button "Select files" at bounding box center [462, 263] width 50 height 13
type input "C:\fakepath\7.jpg"
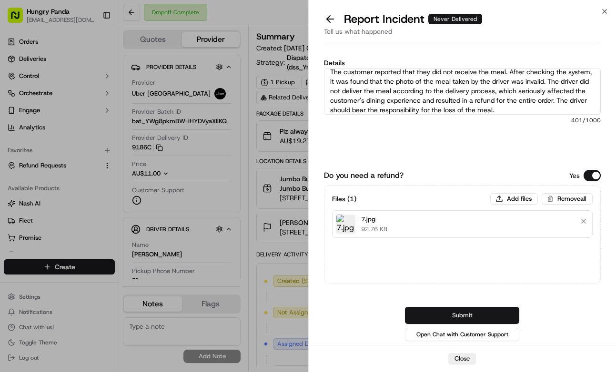
click at [485, 313] on button "Submit" at bounding box center [462, 315] width 114 height 17
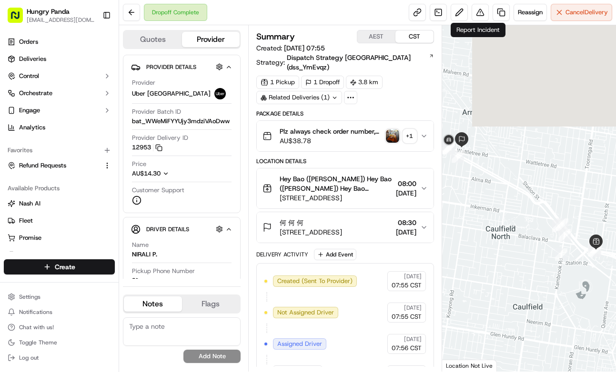
click at [414, 132] on div "+ 1" at bounding box center [409, 136] width 13 height 13
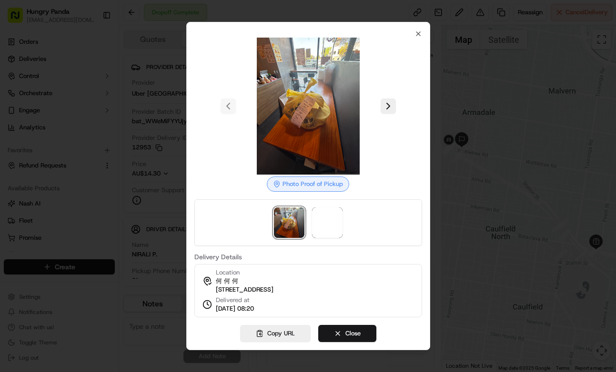
click at [451, 96] on div at bounding box center [308, 186] width 616 height 372
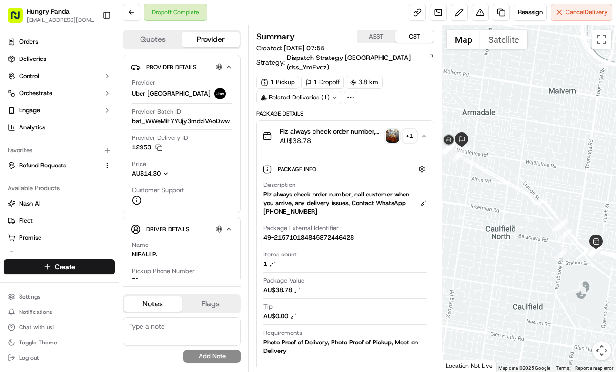
click at [394, 130] on img "button" at bounding box center [392, 136] width 13 height 13
click at [394, 126] on body "Hungry Panda liurui0731@hungrypandagroup.com Toggle Sidebar Orders Deliveries C…" at bounding box center [308, 186] width 616 height 372
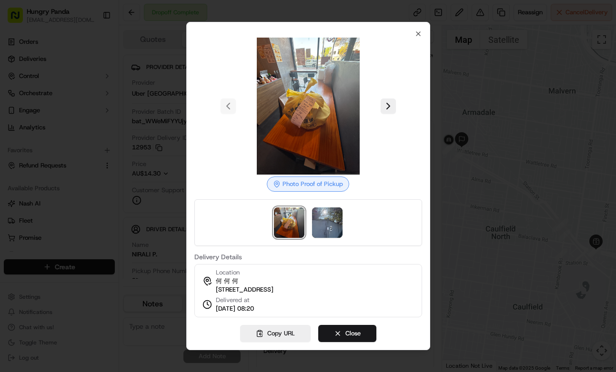
click at [379, 93] on div at bounding box center [308, 106] width 228 height 137
click at [383, 101] on button at bounding box center [388, 106] width 15 height 15
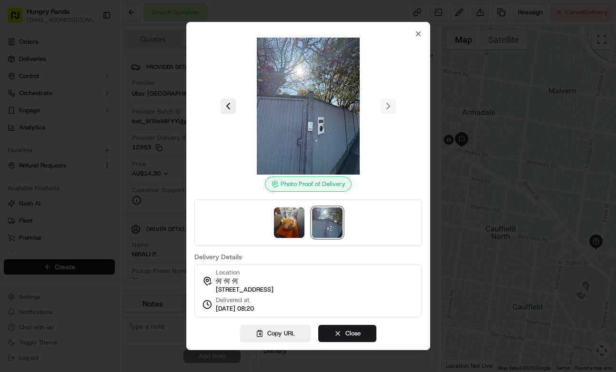
click at [449, 102] on div at bounding box center [308, 186] width 616 height 372
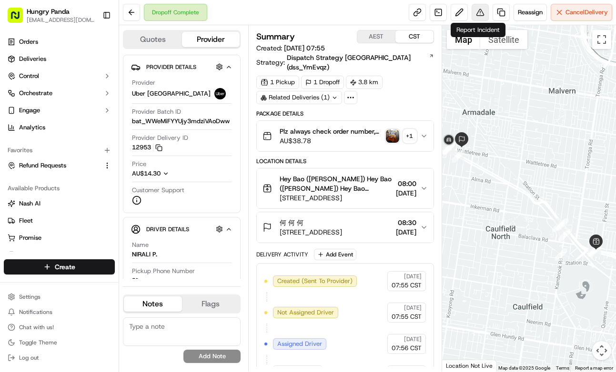
click at [482, 14] on button at bounding box center [480, 12] width 17 height 17
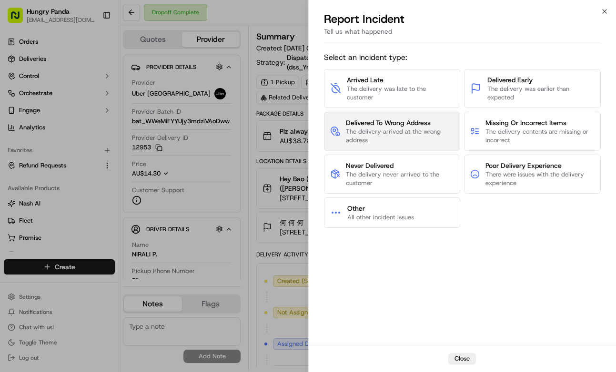
click at [408, 122] on span "Delivered To Wrong Address" at bounding box center [400, 123] width 108 height 10
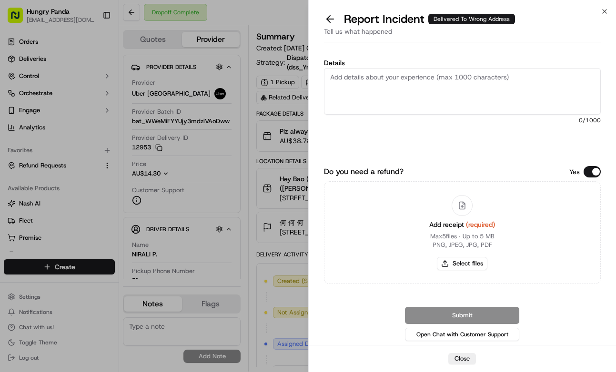
click at [440, 86] on textarea "Details" at bounding box center [462, 91] width 277 height 47
paste textarea "The customer reported that they did not receive the food, the driver lost conta…"
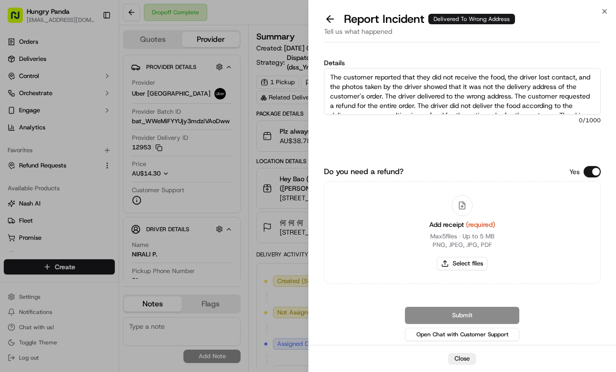
scroll to position [15, 0]
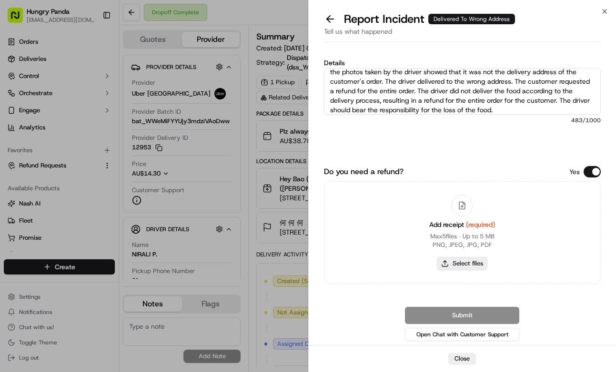
type textarea "The customer reported that they did not receive the food, the driver lost conta…"
click at [484, 269] on button "Select files" at bounding box center [462, 263] width 50 height 13
type input "C:\fakepath\8.jpg"
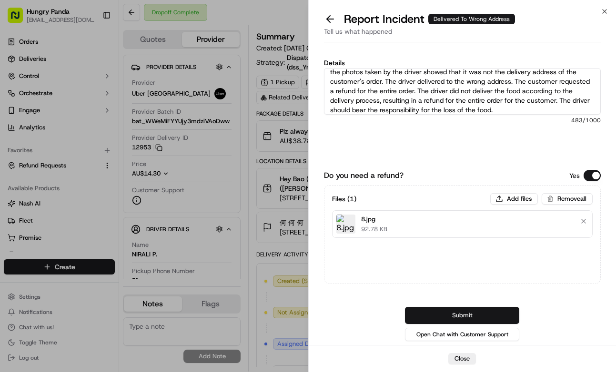
click at [513, 313] on button "Submit" at bounding box center [462, 315] width 114 height 17
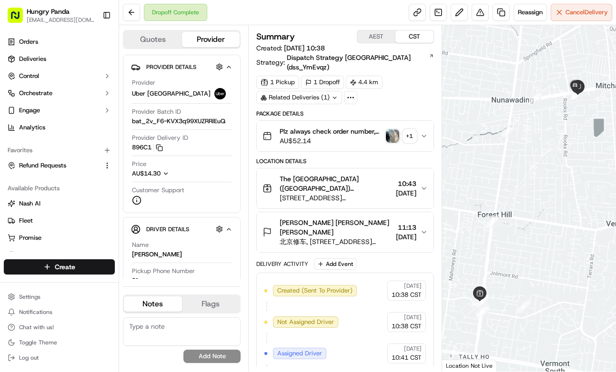
click at [430, 123] on button "Plz always check order number, call customer when you arrive, any delivery issu…" at bounding box center [345, 136] width 177 height 30
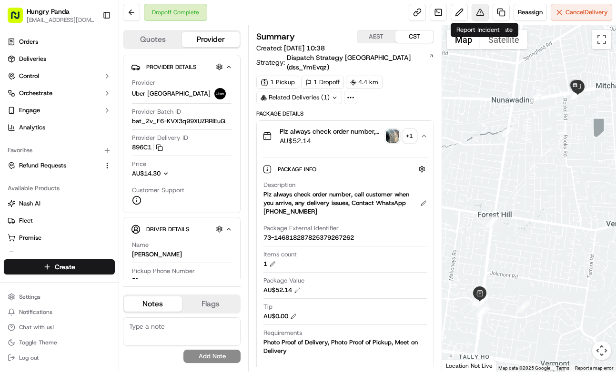
click at [479, 10] on button at bounding box center [480, 12] width 17 height 17
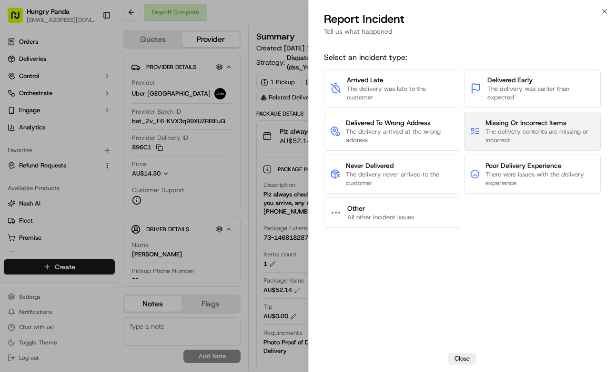
click at [550, 144] on span "The delivery contents are missing or incorrect" at bounding box center [539, 136] width 109 height 17
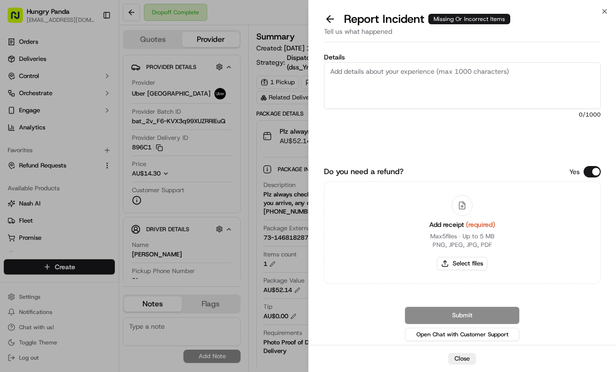
click at [515, 94] on textarea "Details" at bounding box center [462, 85] width 277 height 47
paste textarea "The driver picked up the wrong order. The correct order number was 79267262, bu…"
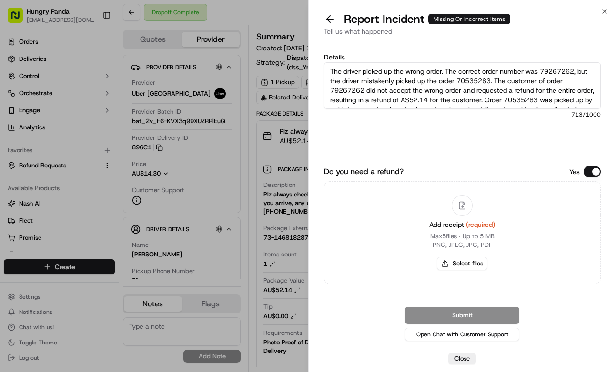
scroll to position [43, 0]
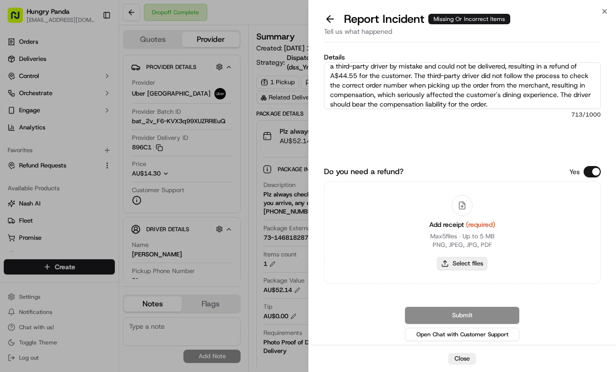
type textarea "The driver picked up the wrong order. The correct order number was 79267262, bu…"
click at [477, 266] on button "Select files" at bounding box center [462, 263] width 50 height 13
type input "C:\fakepath\9.jpg"
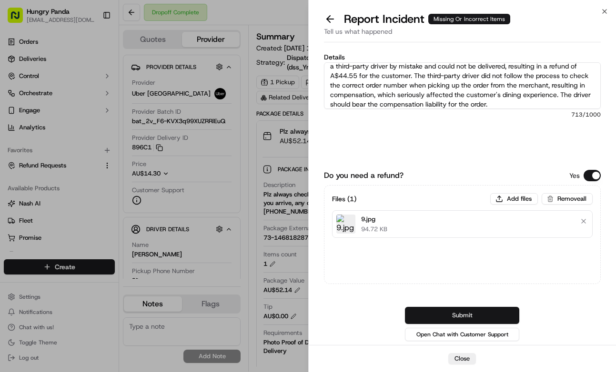
click at [472, 314] on button "Submit" at bounding box center [462, 315] width 114 height 17
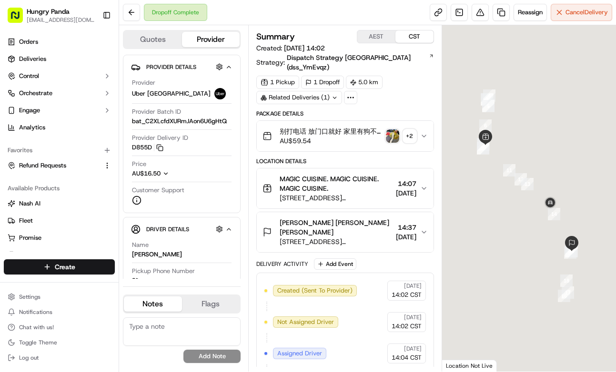
click at [432, 130] on button "别打电话 放门口就好 家里有狗不能开门 pls leave at front door Plz always check order number, call…" at bounding box center [345, 136] width 177 height 30
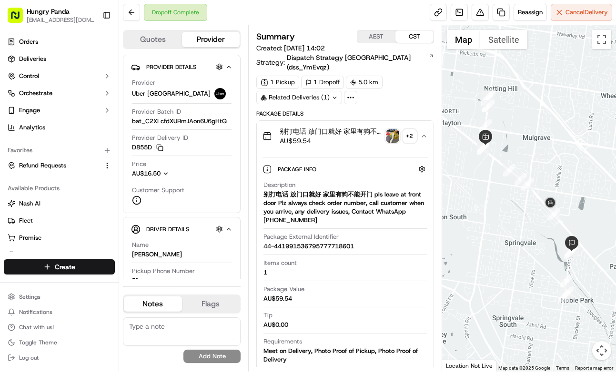
click at [400, 131] on button "+ 2" at bounding box center [401, 136] width 30 height 13
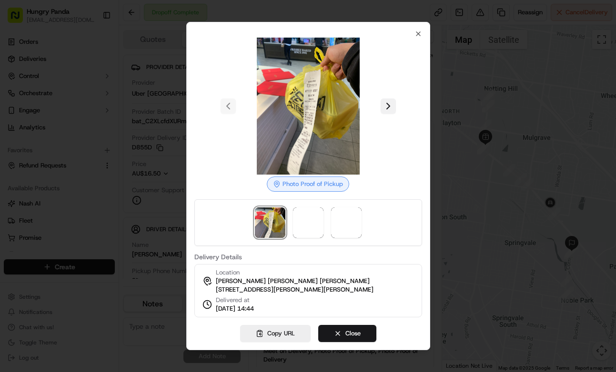
click at [391, 105] on button at bounding box center [388, 106] width 15 height 15
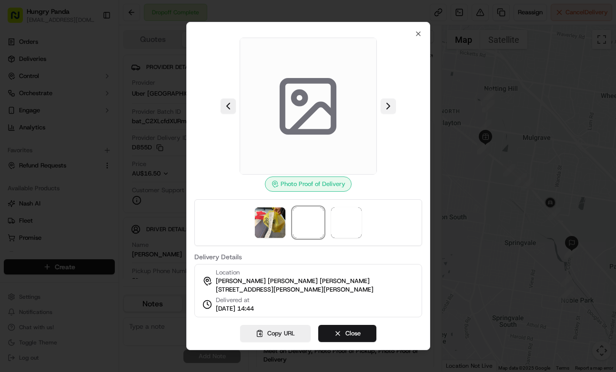
click at [391, 105] on button at bounding box center [388, 106] width 15 height 15
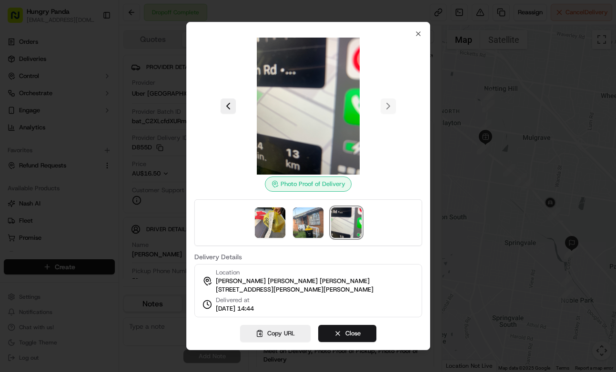
click at [469, 131] on div at bounding box center [308, 186] width 616 height 372
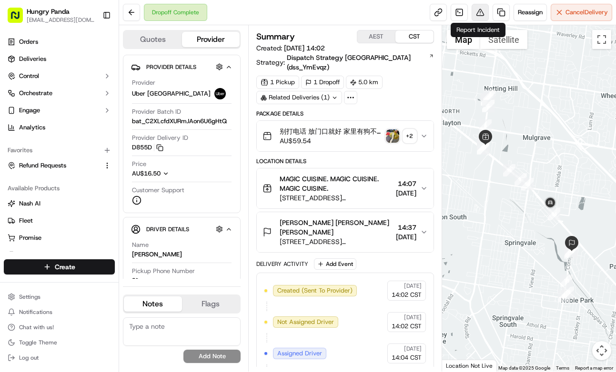
click at [484, 16] on button at bounding box center [480, 12] width 17 height 17
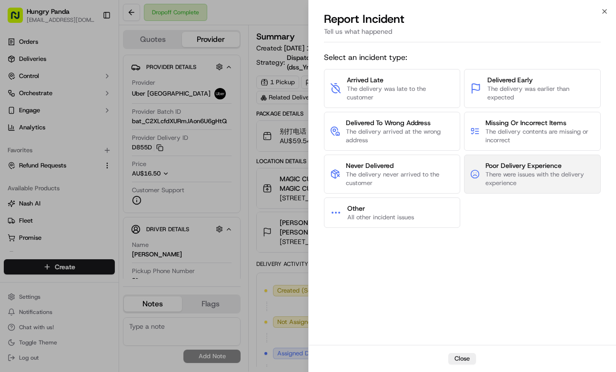
click at [547, 180] on span "There were issues with the delivery experience" at bounding box center [539, 179] width 109 height 17
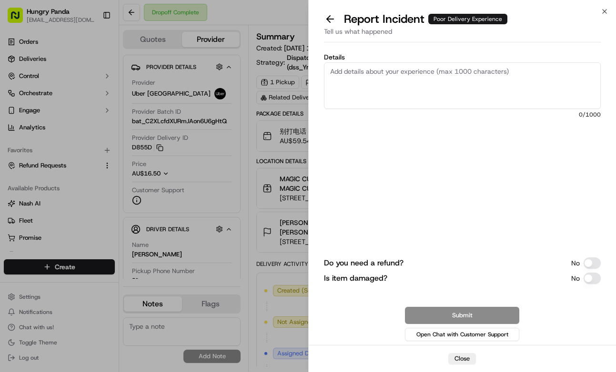
click at [587, 263] on button "Do you need a refund?" at bounding box center [591, 263] width 17 height 11
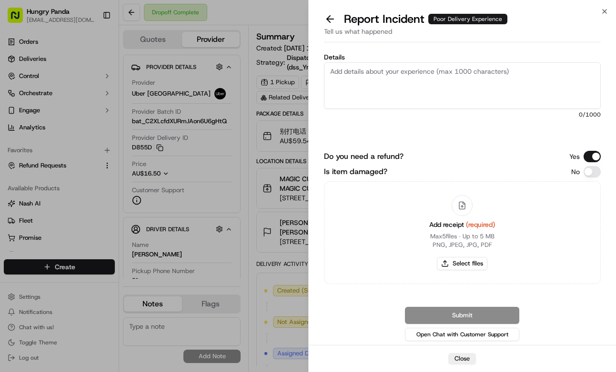
click at [471, 92] on textarea "Details" at bounding box center [462, 85] width 277 height 47
paste textarea "The customer complained about the driver's bad attitude, saying there was a pro…"
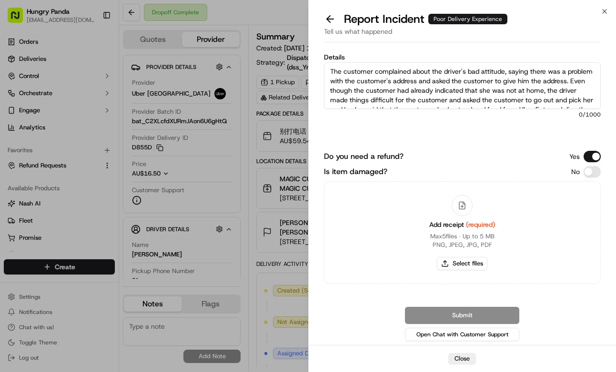
scroll to position [81, 0]
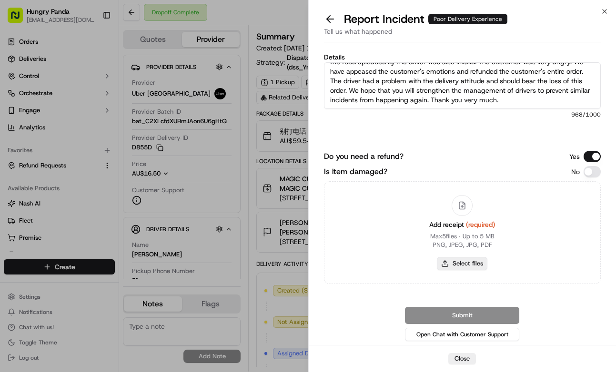
type textarea "The customer complained about the driver's bad attitude, saying there was a pro…"
click at [475, 262] on button "Select files" at bounding box center [462, 263] width 50 height 13
type input "C:\fakepath\11.jpg"
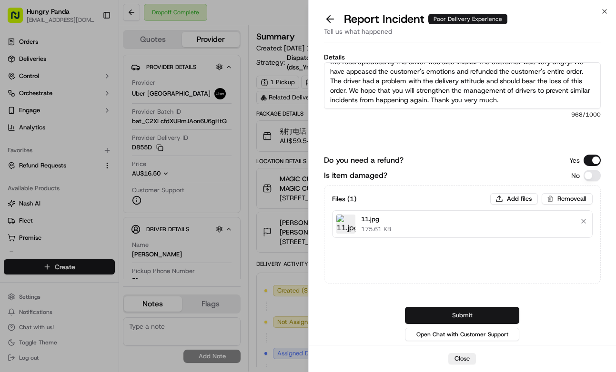
click at [487, 312] on button "Submit" at bounding box center [462, 315] width 114 height 17
